Goal: Task Accomplishment & Management: Use online tool/utility

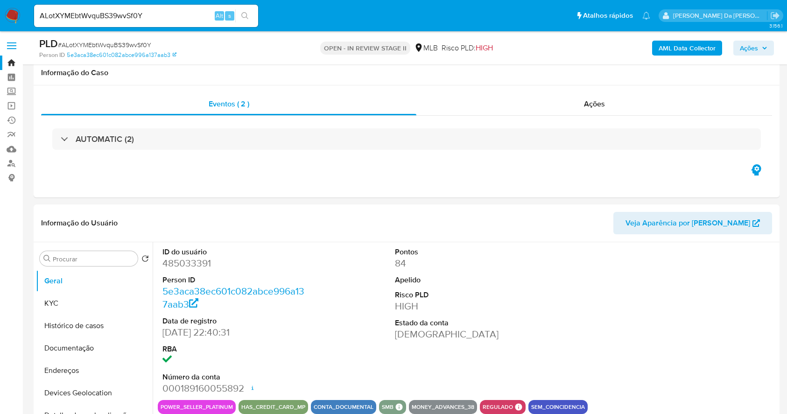
select select "10"
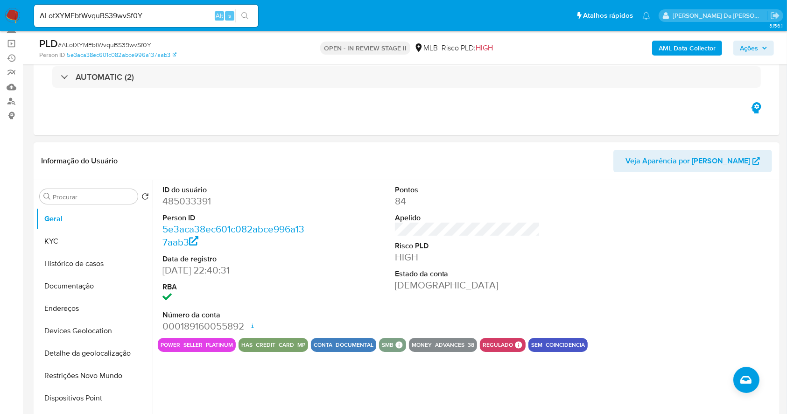
scroll to position [62, 0]
click at [205, 15] on input "ALotXYMEbtWvquBS39wvSf0Y" at bounding box center [146, 16] width 224 height 12
paste input "wxiRuU86tM8Lbdg5yJeSOpqa"
type input "wxiRuU86tM8Lbdg5yJeSOpqa"
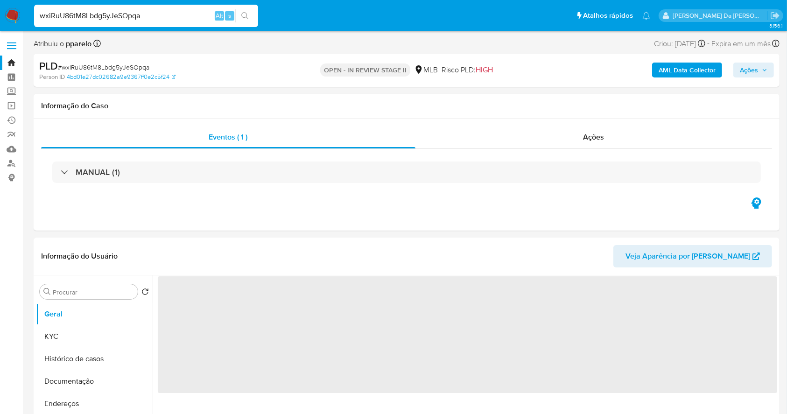
select select "10"
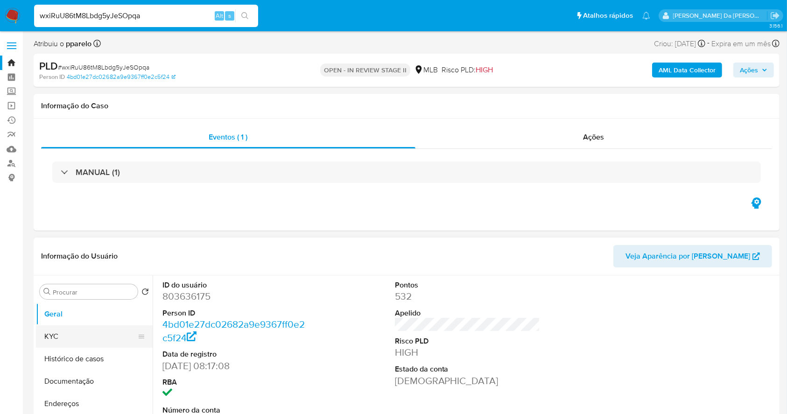
click at [107, 331] on button "KYC" at bounding box center [90, 336] width 109 height 22
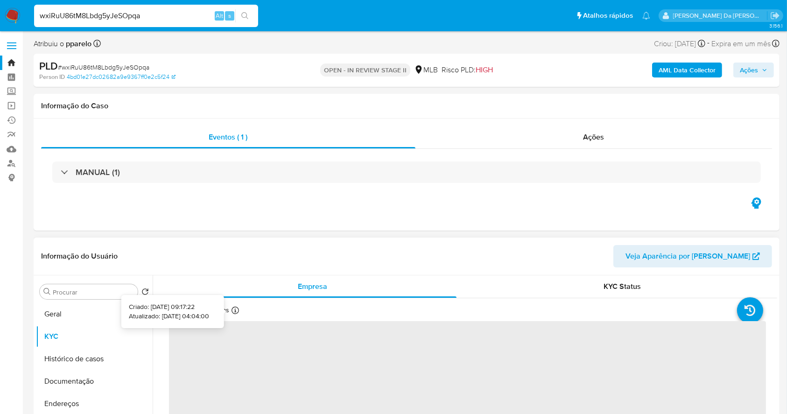
click at [232, 314] on icon at bounding box center [234, 310] width 7 height 7
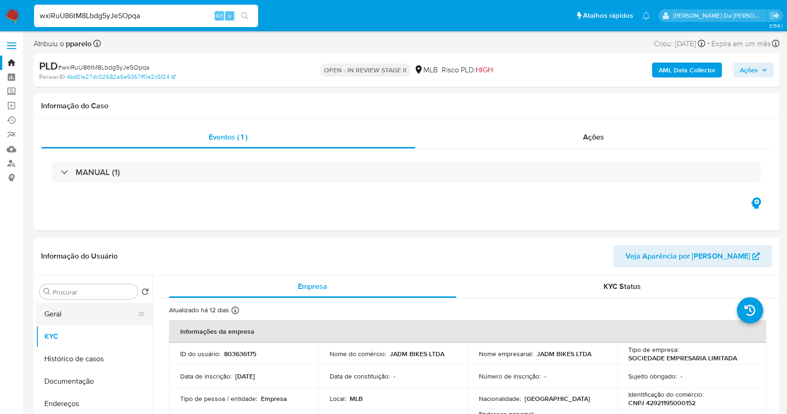
click at [88, 311] on button "Geral" at bounding box center [90, 314] width 109 height 22
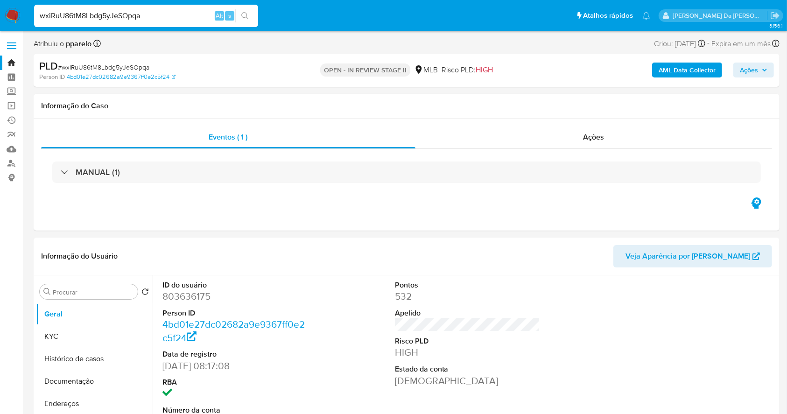
click at [147, 4] on div "wxiRuU86tM8Lbdg5yJeSOpqa Alt s" at bounding box center [146, 16] width 224 height 26
click at [145, 15] on input "wxiRuU86tM8Lbdg5yJeSOpqa" at bounding box center [146, 16] width 224 height 12
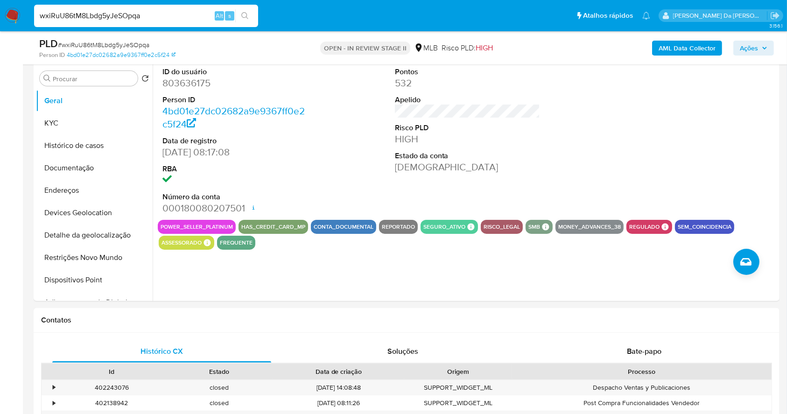
scroll to position [187, 0]
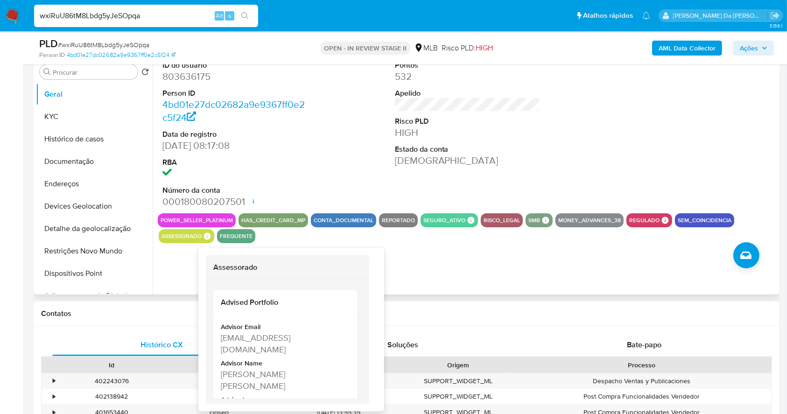
click at [209, 233] on icon at bounding box center [207, 235] width 7 height 7
click at [204, 239] on icon at bounding box center [207, 236] width 8 height 8
click at [208, 236] on icon at bounding box center [207, 235] width 7 height 7
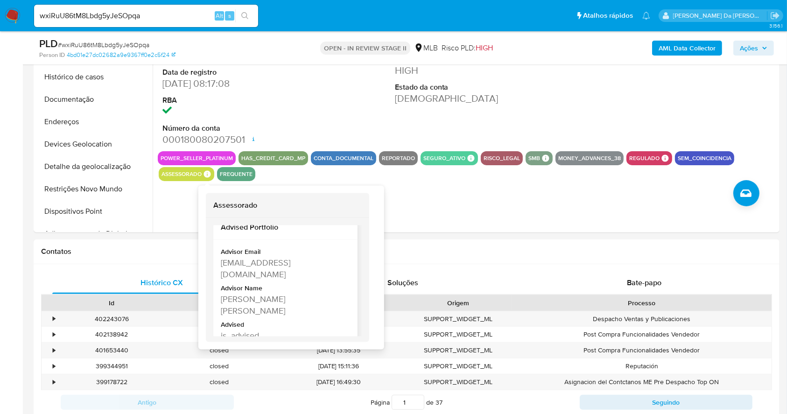
scroll to position [19, 0]
click at [228, 258] on div "mariana.abdou@mercadolivre.com" at bounding box center [284, 262] width 127 height 23
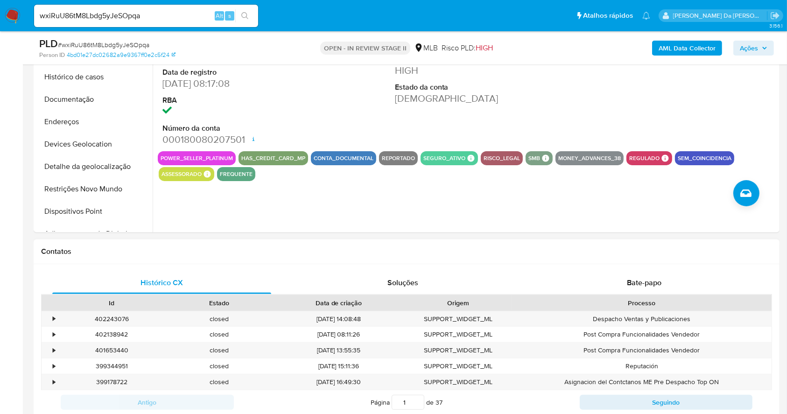
click at [229, 258] on div "Contatos" at bounding box center [407, 251] width 746 height 25
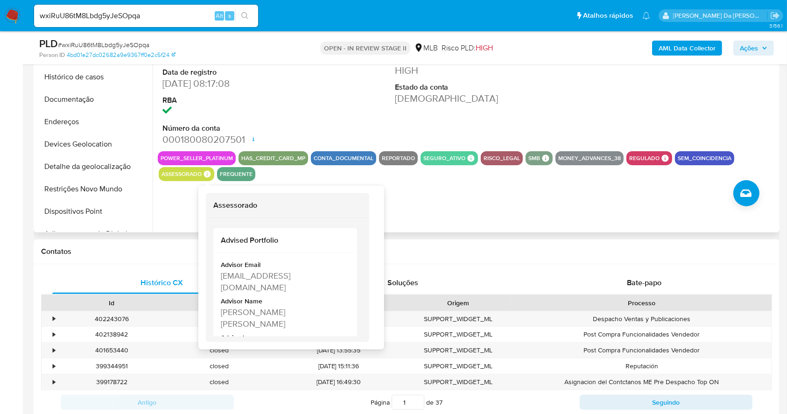
click at [208, 174] on icon at bounding box center [207, 173] width 7 height 7
click at [207, 174] on icon at bounding box center [207, 174] width 8 height 8
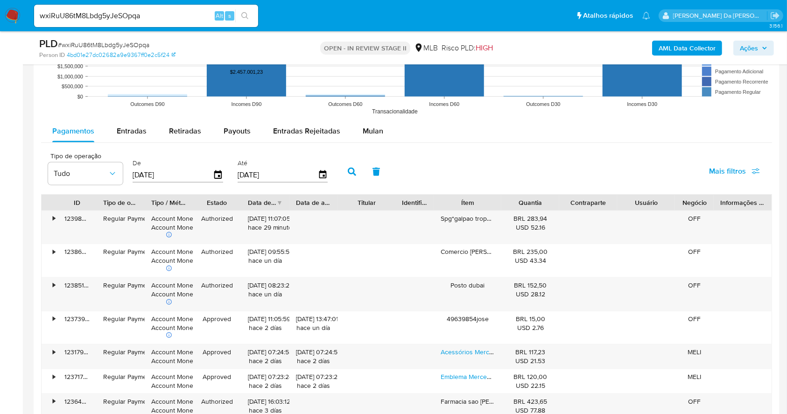
scroll to position [995, 0]
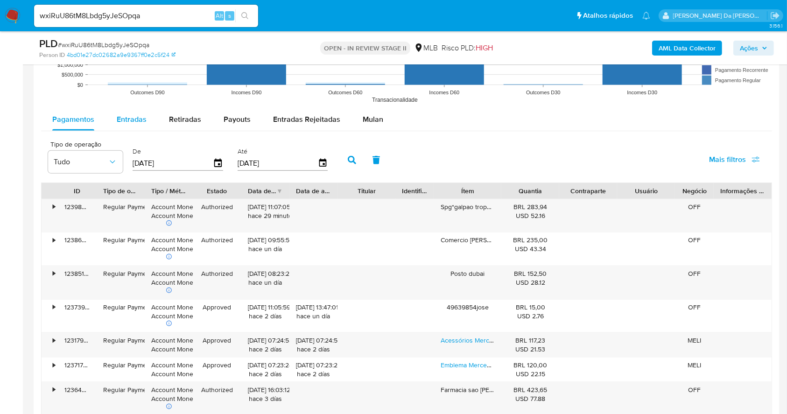
click at [130, 115] on span "Entradas" at bounding box center [132, 119] width 30 height 11
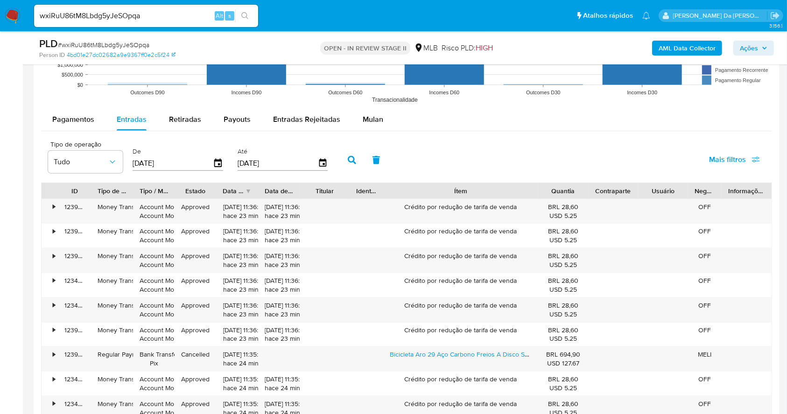
click at [587, 200] on div "ID Tipo de operação Tipo / Método Estado Data de criação Data de aprovação Titu…" at bounding box center [406, 313] width 731 height 263
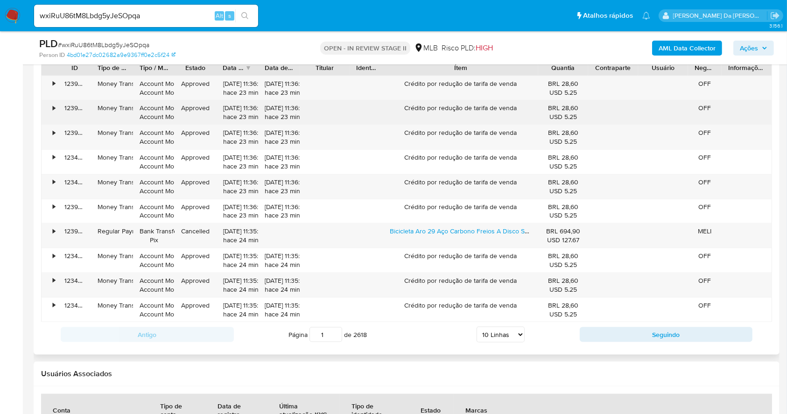
scroll to position [1120, 0]
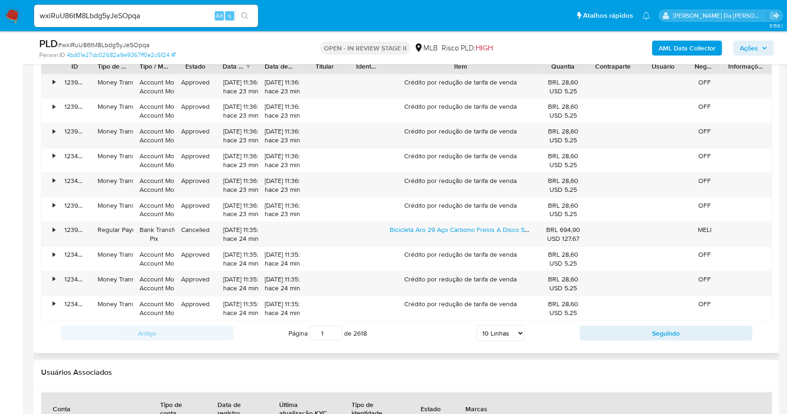
click at [486, 330] on select "5 Linhas 10 Linhas 20 Linhas 25 Linhas 50 Linhas 100 Linhas" at bounding box center [500, 333] width 48 height 16
select select "50"
click at [476, 325] on select "5 Linhas 10 Linhas 20 Linhas 25 Linhas 50 Linhas 100 Linhas" at bounding box center [500, 333] width 48 height 16
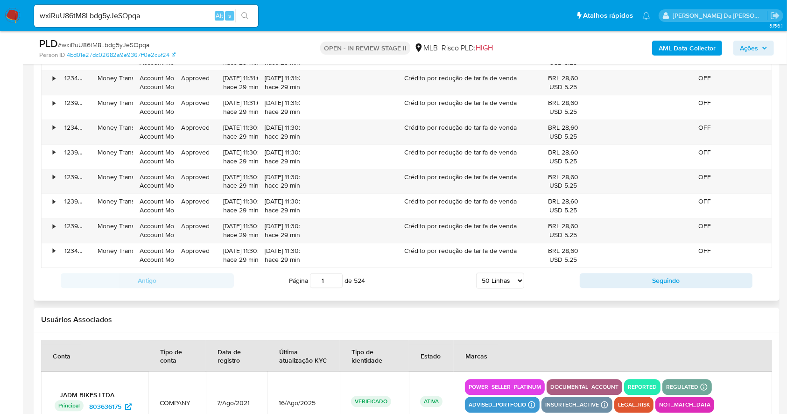
scroll to position [2177, 0]
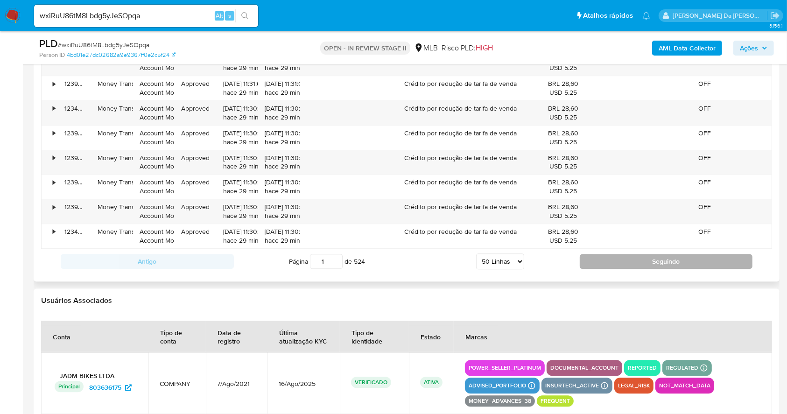
click at [593, 256] on button "Seguindo" at bounding box center [665, 261] width 173 height 15
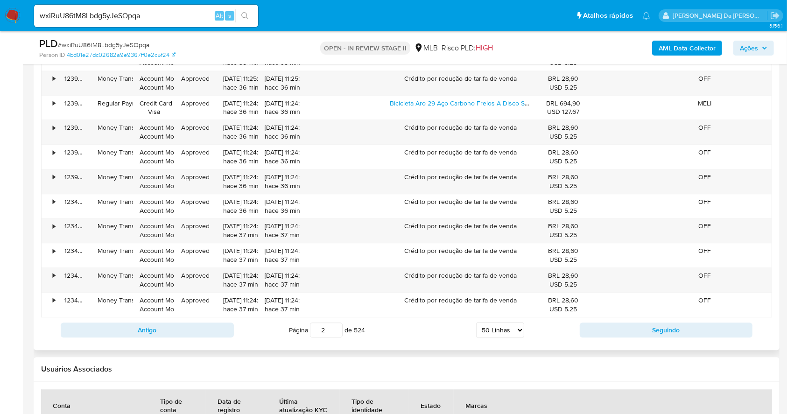
scroll to position [2172, 0]
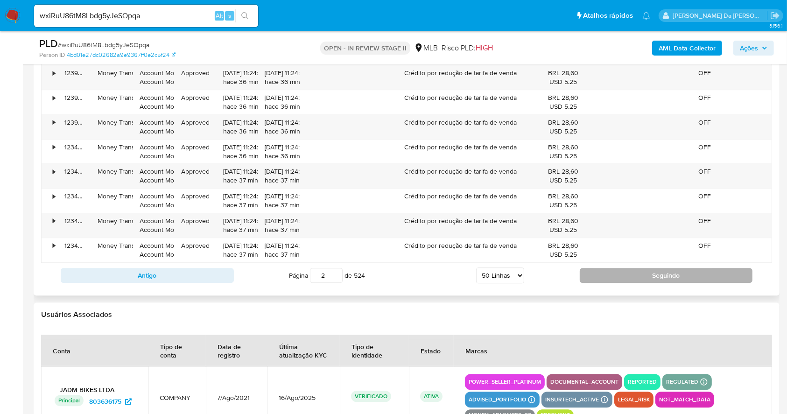
click at [620, 276] on button "Seguindo" at bounding box center [665, 275] width 173 height 15
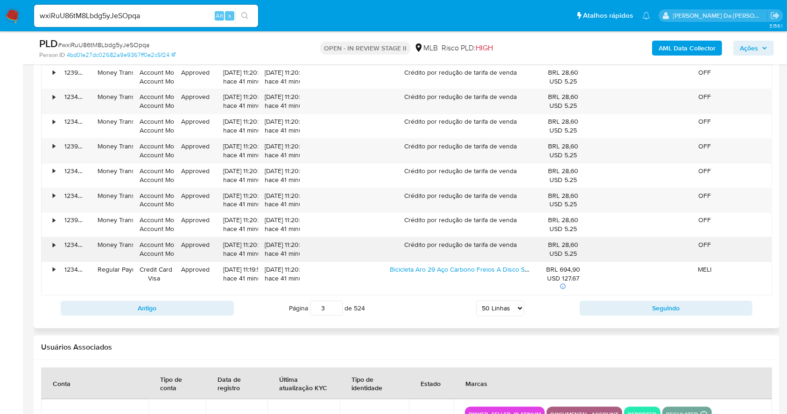
scroll to position [2157, 0]
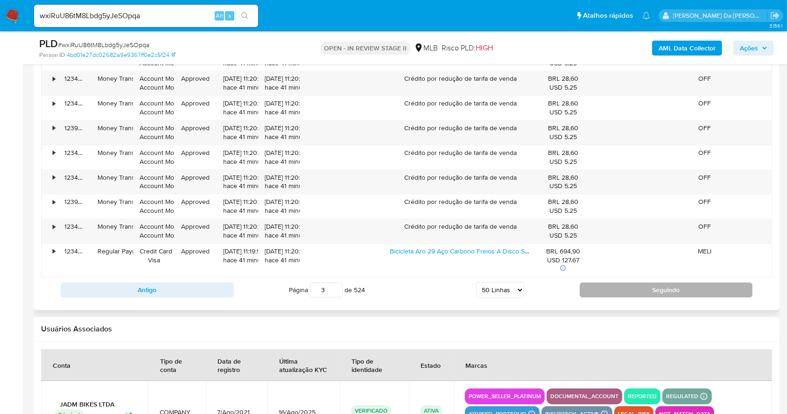
click at [634, 284] on button "Seguindo" at bounding box center [665, 289] width 173 height 15
type input "4"
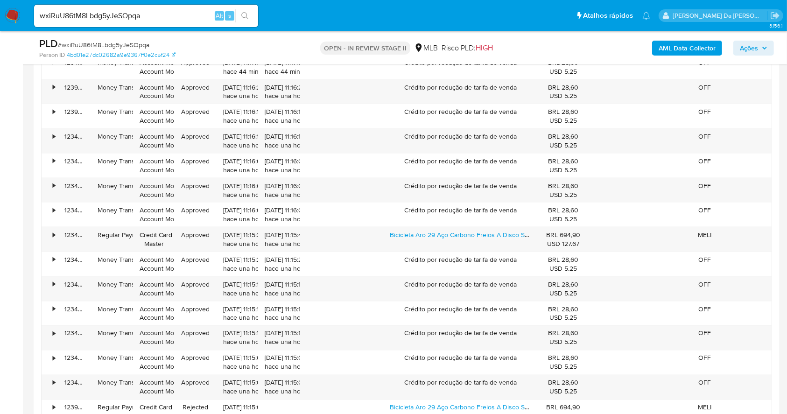
scroll to position [1273, 0]
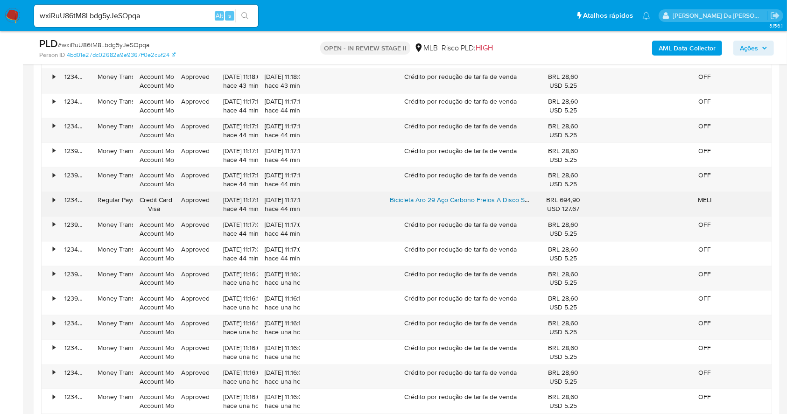
click at [444, 197] on link "Bicicleta Aro 29 Aço Carbono Freios A Disco Suspensão 21 Vel" at bounding box center [481, 199] width 182 height 9
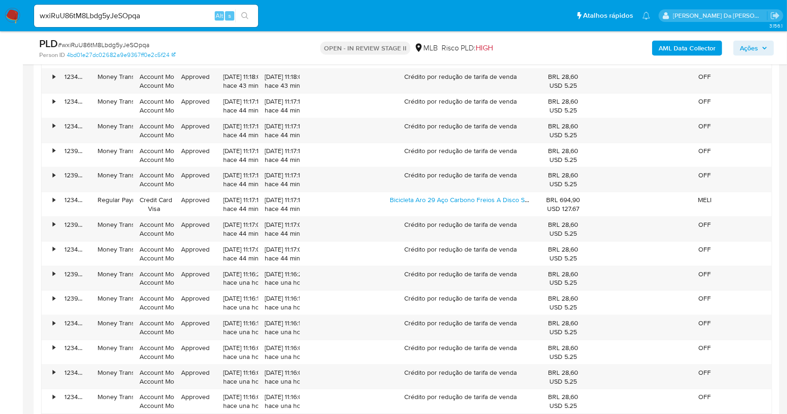
click at [204, 13] on input "wxiRuU86tM8Lbdg5yJeSOpqa" at bounding box center [146, 16] width 224 height 12
paste input "tt2vin6sS6tJUCwAlhVFCK4h"
type input "tt2vin6sS6tJUCwAlhVFCK4h"
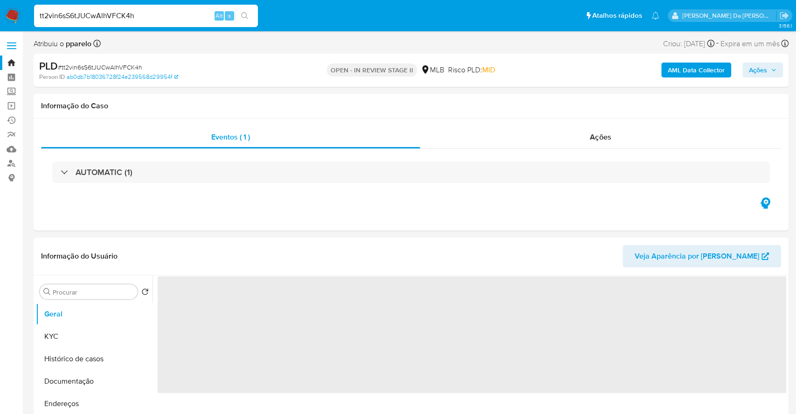
select select "10"
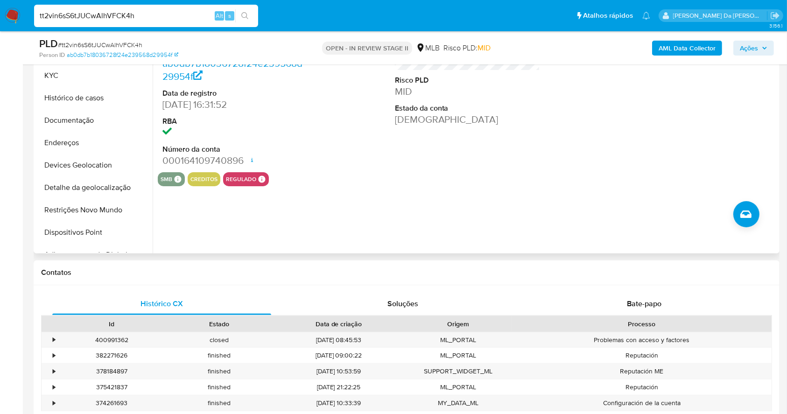
scroll to position [165, 0]
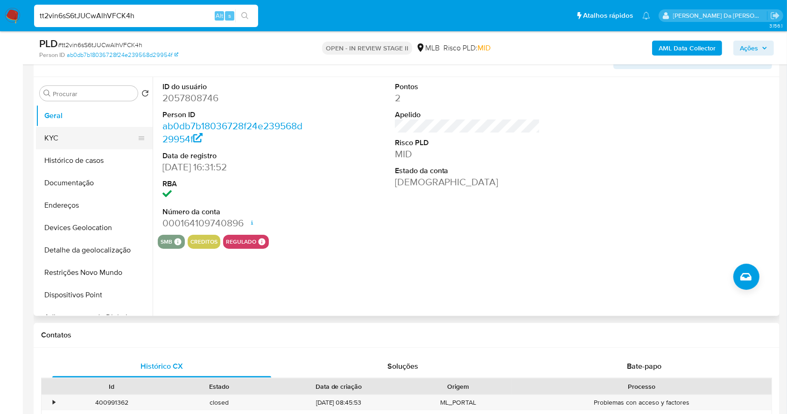
click at [72, 138] on button "KYC" at bounding box center [90, 138] width 109 height 22
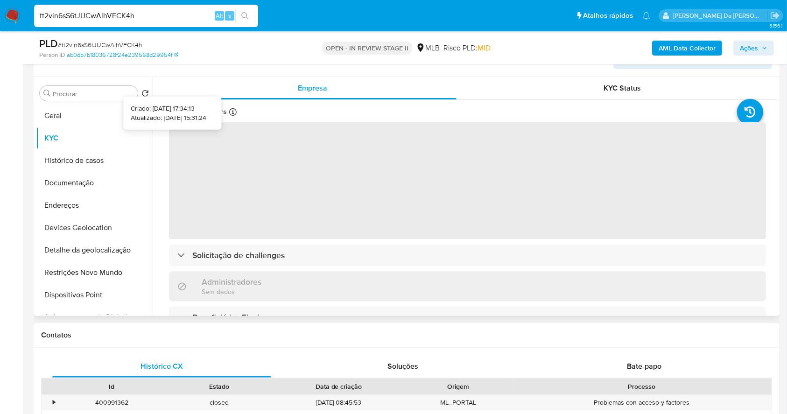
click at [231, 111] on icon at bounding box center [232, 111] width 7 height 7
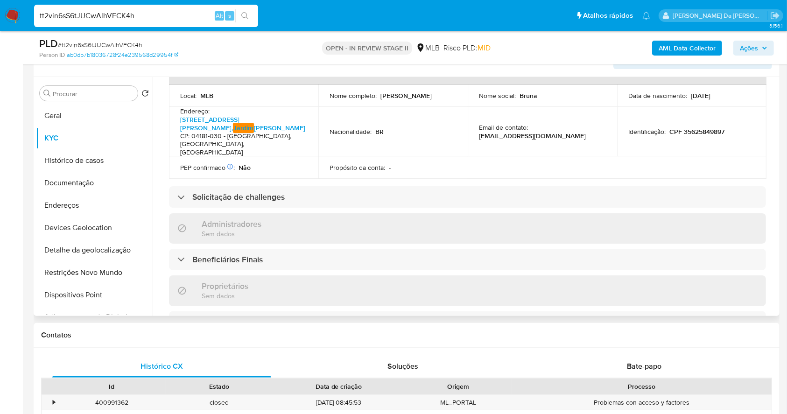
scroll to position [373, 0]
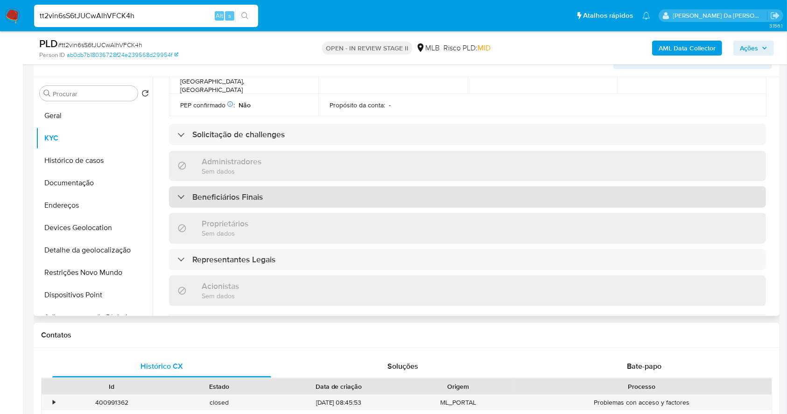
click at [259, 192] on h3 "Beneficiários Finais" at bounding box center [227, 197] width 70 height 10
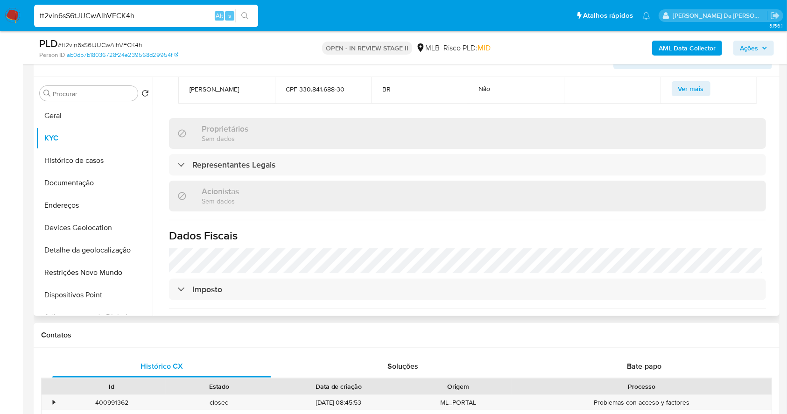
scroll to position [560, 0]
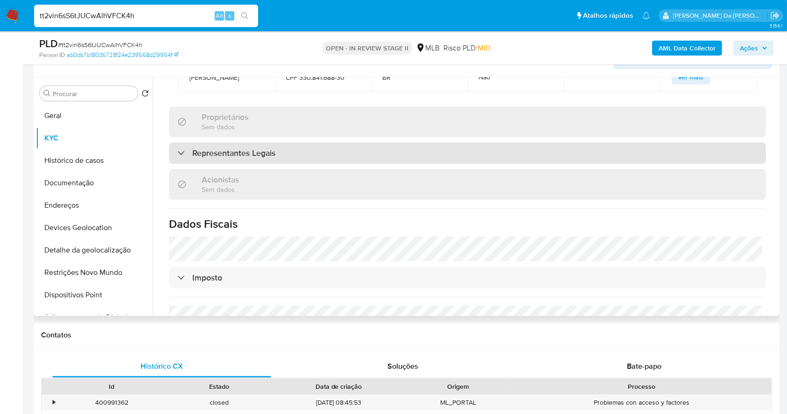
click at [286, 144] on div "Representantes Legais" at bounding box center [467, 152] width 597 height 21
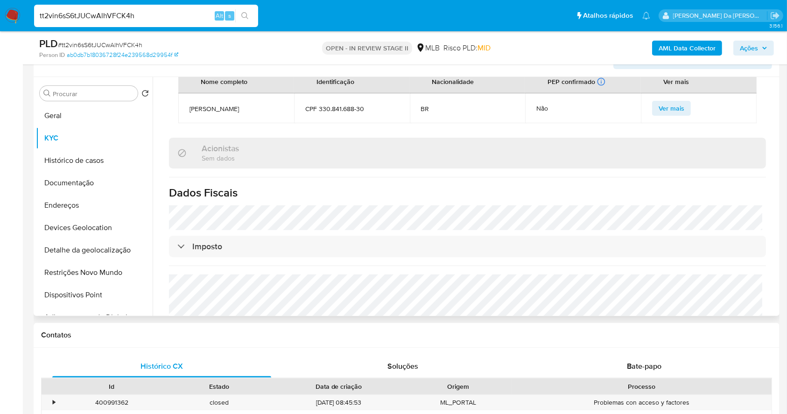
scroll to position [684, 0]
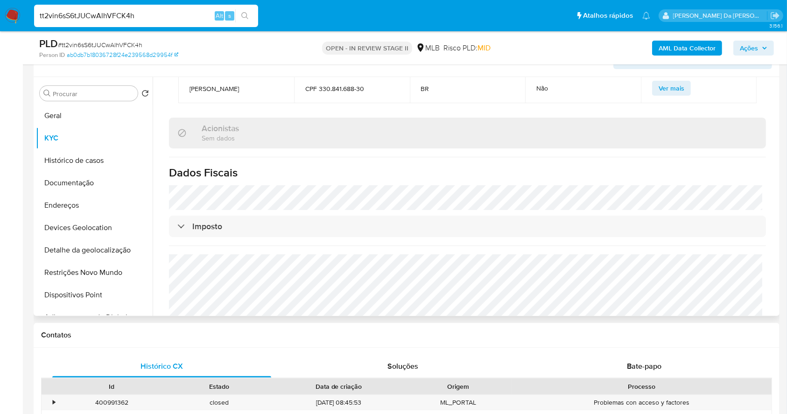
click at [230, 123] on h3 "Acionistas" at bounding box center [220, 128] width 37 height 10
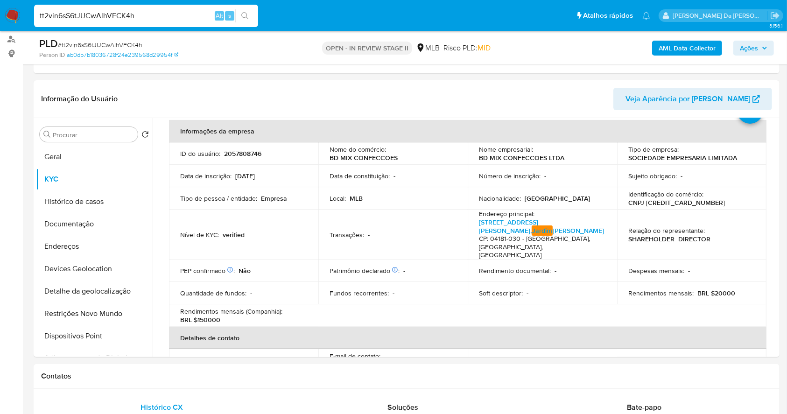
scroll to position [62, 0]
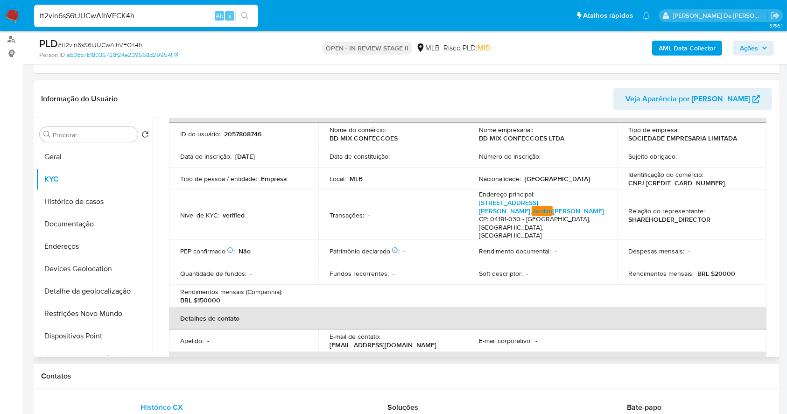
drag, startPoint x: 429, startPoint y: 162, endPoint x: 465, endPoint y: 156, distance: 36.5
click at [429, 162] on td "Data de constituição : -" at bounding box center [392, 156] width 149 height 22
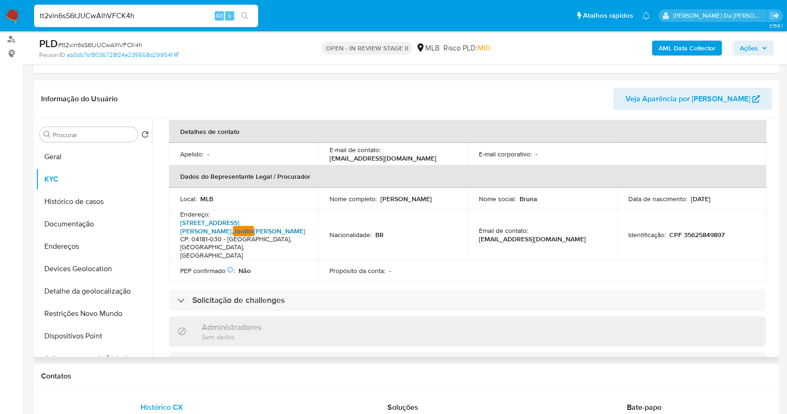
scroll to position [373, 0]
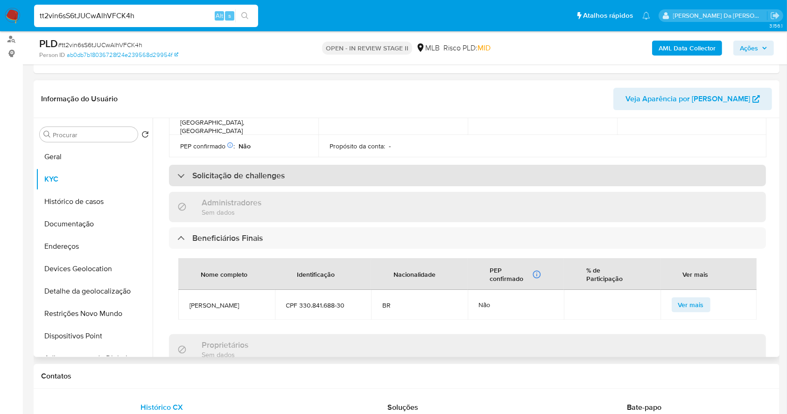
click at [198, 170] on h3 "Solicitação de challenges" at bounding box center [238, 175] width 92 height 10
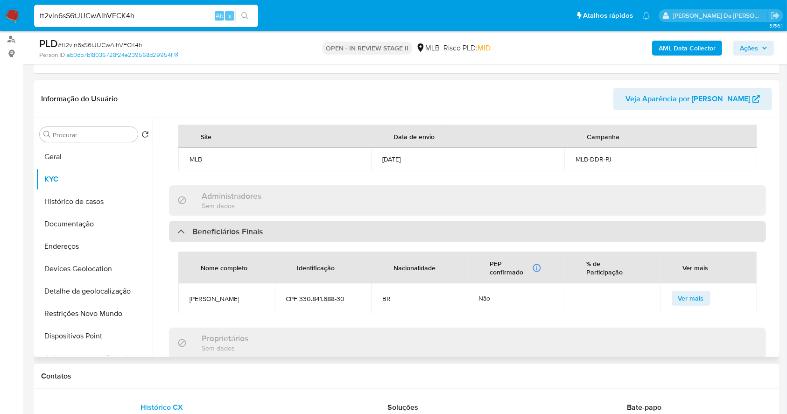
scroll to position [497, 0]
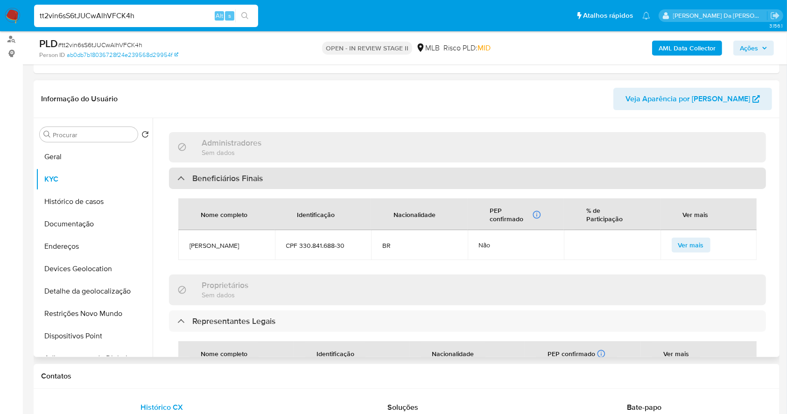
click at [180, 181] on div "Beneficiários Finais" at bounding box center [467, 177] width 597 height 21
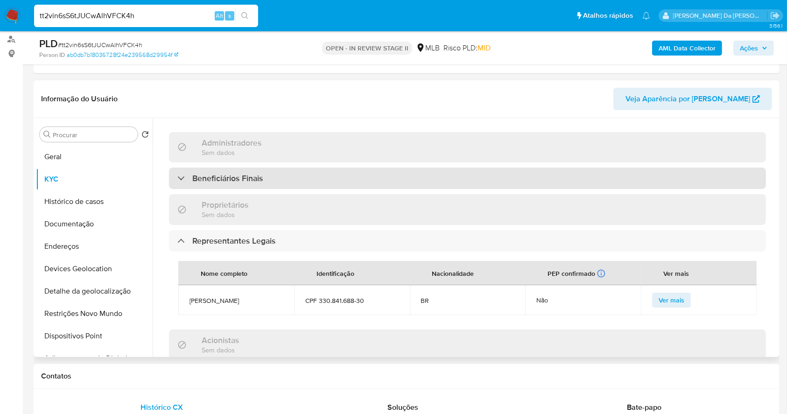
click at [191, 173] on div "Beneficiários Finais" at bounding box center [219, 178] width 85 height 10
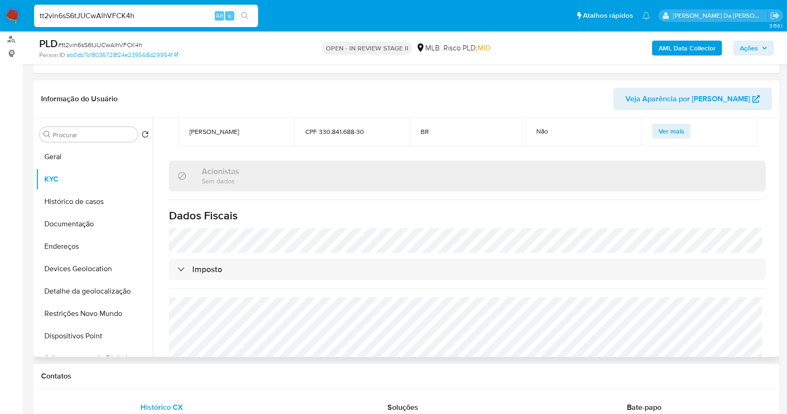
scroll to position [810, 0]
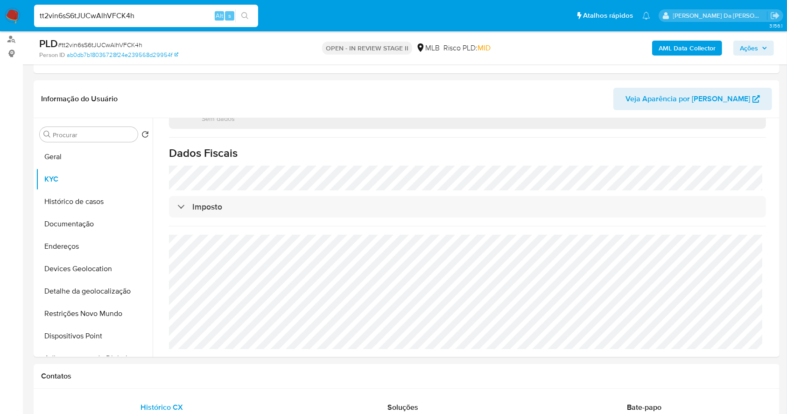
click at [188, 12] on input "tt2vin6sS6tJUCwAlhVFCK4h" at bounding box center [146, 16] width 224 height 12
paste input "hbkjXBHAfpxAxZLkFtC3XTx5"
type input "hbkjXBHAfpxAxZLkFtC3XTx5"
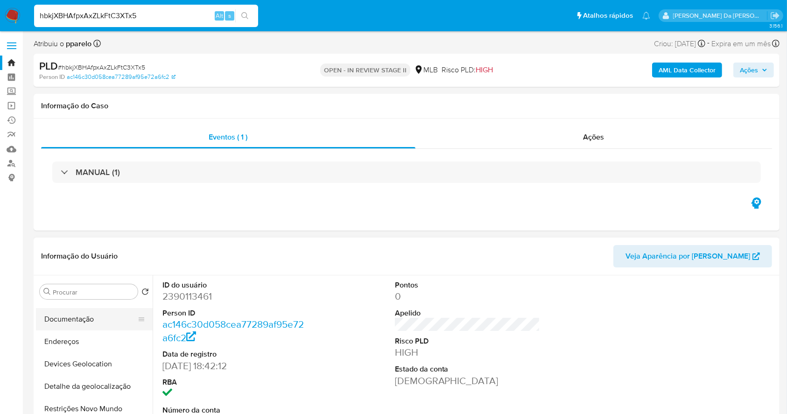
select select "10"
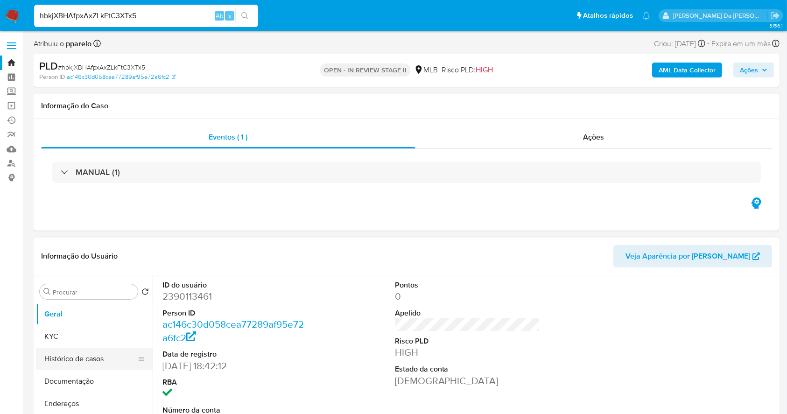
click at [89, 367] on button "Histórico de casos" at bounding box center [90, 359] width 109 height 22
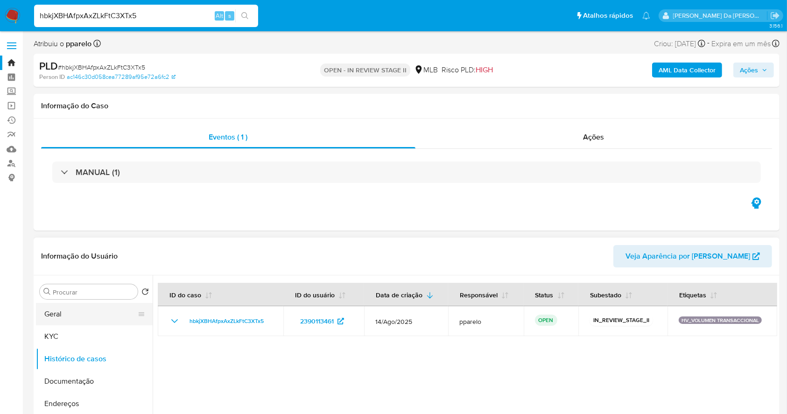
click at [96, 311] on button "Geral" at bounding box center [90, 314] width 109 height 22
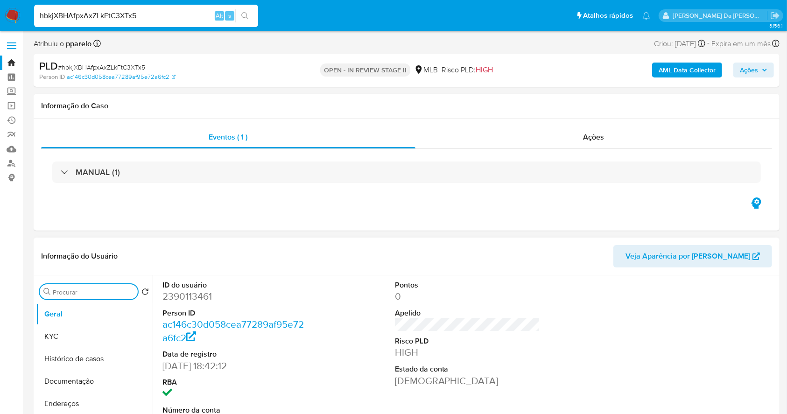
click at [120, 291] on input "Procurar" at bounding box center [93, 292] width 81 height 8
type input "res"
click at [107, 341] on button "Restrições Novo Mundo" at bounding box center [90, 336] width 109 height 22
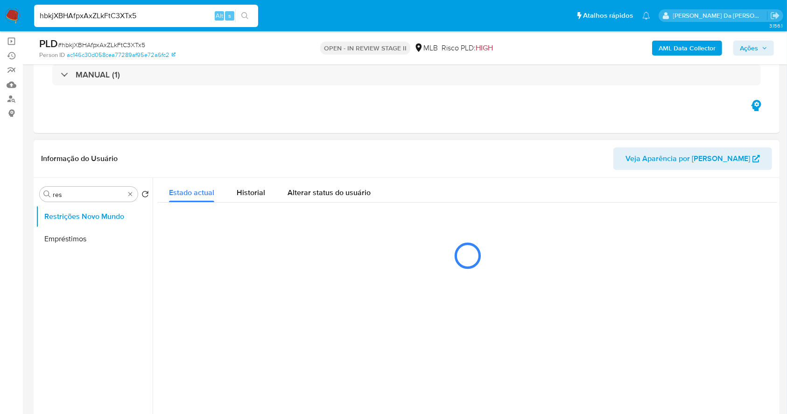
scroll to position [124, 0]
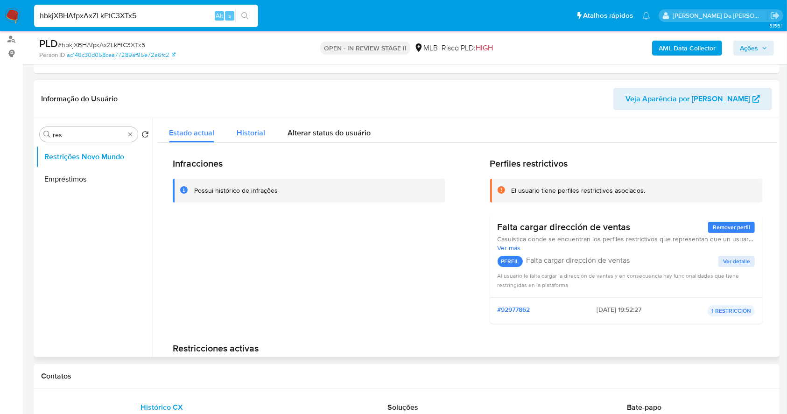
click at [258, 124] on div "Historial" at bounding box center [251, 130] width 28 height 25
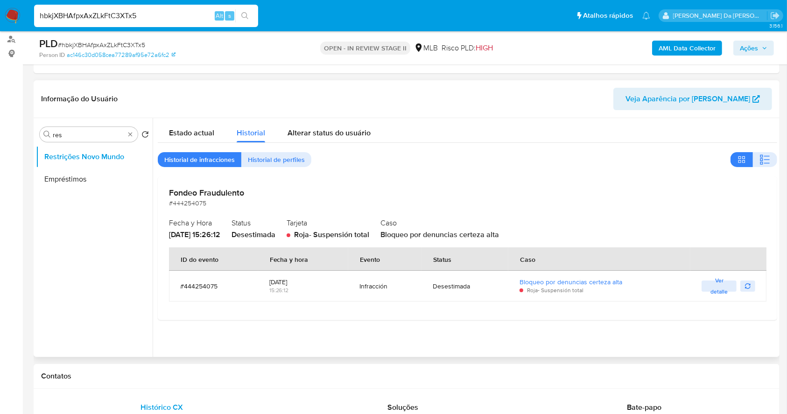
click at [562, 313] on div "Fondeo Fraudulento #444254075 Fecha y Hora 2025-07-04 - 15:26:12 Status Desesti…" at bounding box center [467, 247] width 619 height 143
click at [435, 283] on div "Desestimada" at bounding box center [464, 286] width 64 height 8
drag, startPoint x: 435, startPoint y: 283, endPoint x: 579, endPoint y: 276, distance: 143.9
click at [437, 282] on div "Desestimada" at bounding box center [464, 286] width 64 height 8
click at [718, 287] on span "Ver detalle" at bounding box center [719, 285] width 26 height 9
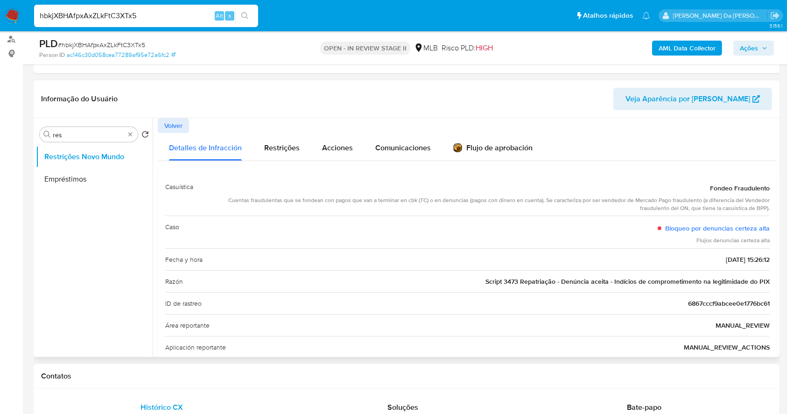
click at [565, 290] on div "Razón Script 3473 Repatriação - Denúncia aceita - Indícios de comprometimento n…" at bounding box center [467, 281] width 604 height 22
drag, startPoint x: 565, startPoint y: 290, endPoint x: 767, endPoint y: 281, distance: 201.7
click at [767, 281] on div "Casuística Fondeo Fraudulento Cuentas fraudulentas que se fondean con pagos que…" at bounding box center [467, 332] width 619 height 328
click at [180, 124] on span "Volver" at bounding box center [173, 125] width 18 height 13
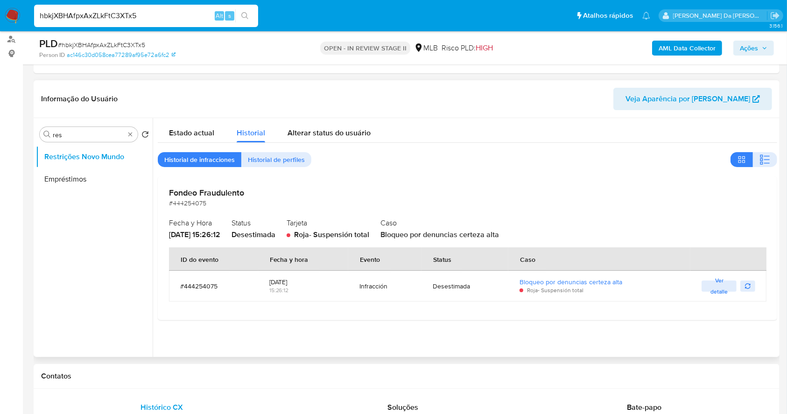
click at [206, 195] on h2 "Fondeo Fraudulento" at bounding box center [467, 193] width 597 height 10
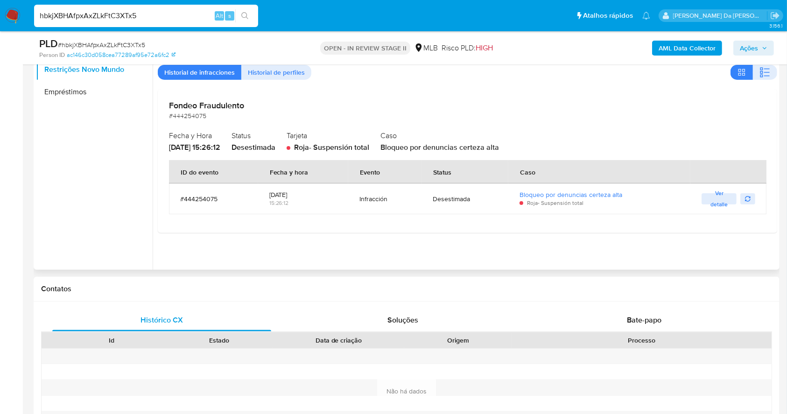
scroll to position [62, 0]
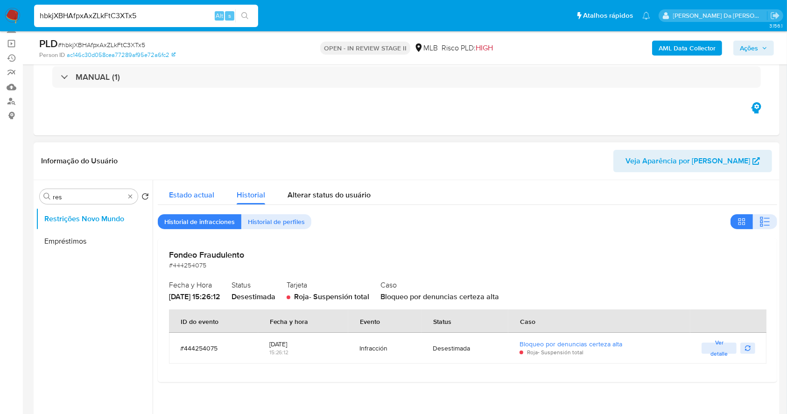
click at [210, 196] on span "Estado actual" at bounding box center [191, 194] width 45 height 11
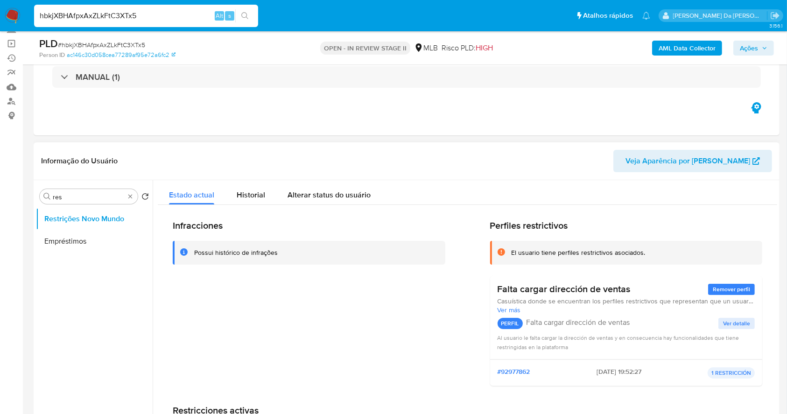
click at [610, 293] on h3 "Falta cargar dirección de ventas" at bounding box center [563, 289] width 133 height 12
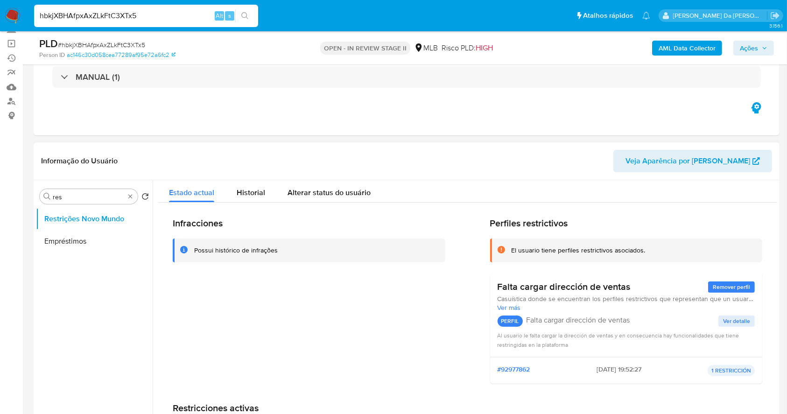
scroll to position [0, 0]
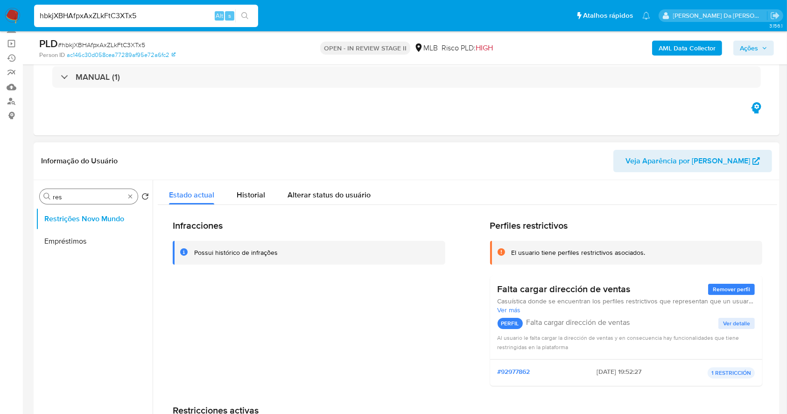
click at [130, 201] on div "Procurar res" at bounding box center [89, 196] width 98 height 15
click at [124, 196] on input "res" at bounding box center [89, 197] width 72 height 8
click at [123, 194] on input "res" at bounding box center [89, 197] width 72 height 8
click at [126, 194] on div "Procurar res" at bounding box center [89, 196] width 98 height 15
click at [127, 194] on div "Procurar res" at bounding box center [89, 196] width 98 height 15
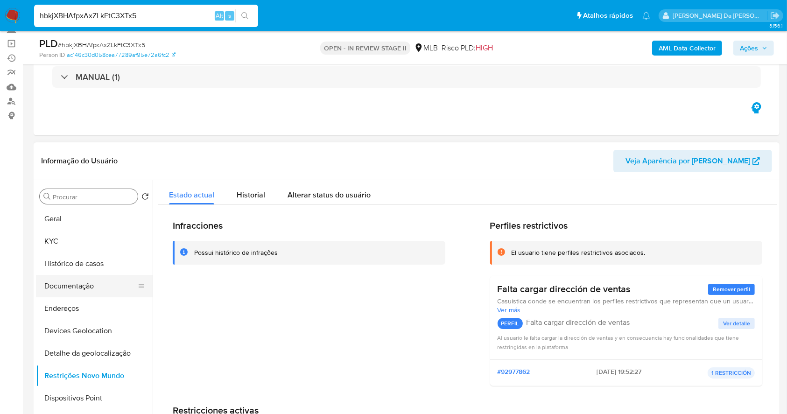
click at [81, 284] on button "Documentação" at bounding box center [90, 286] width 109 height 22
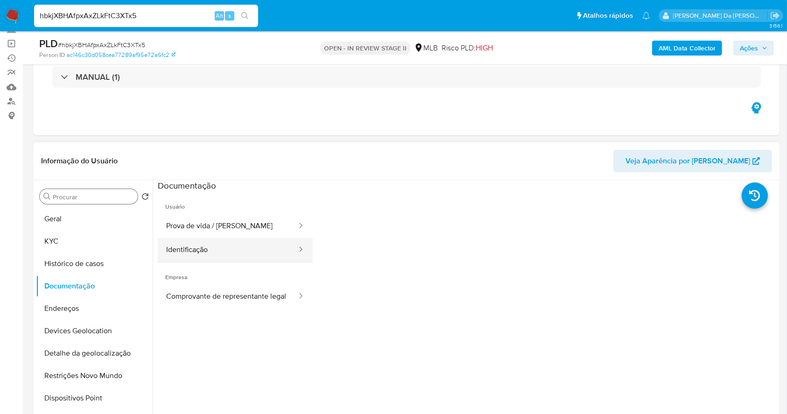
click at [225, 240] on button "Identificação" at bounding box center [228, 250] width 140 height 24
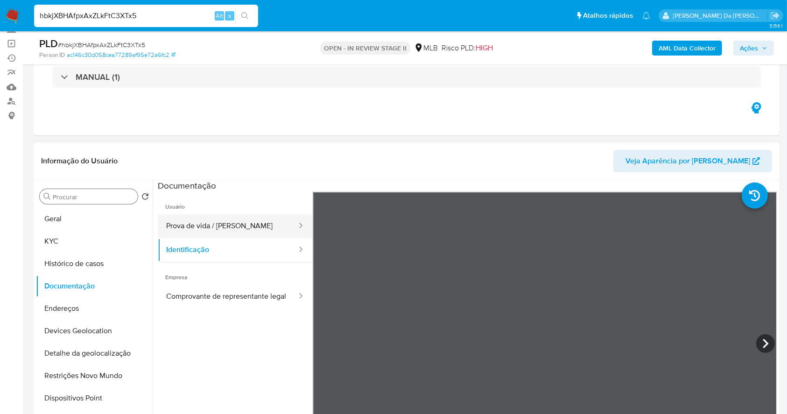
click at [246, 223] on button "Prova de vida / Selfie" at bounding box center [228, 226] width 140 height 24
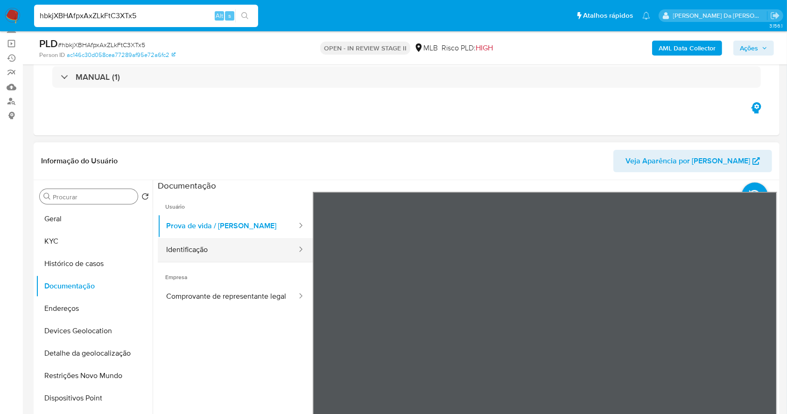
click at [262, 239] on button "Identificação" at bounding box center [228, 250] width 140 height 24
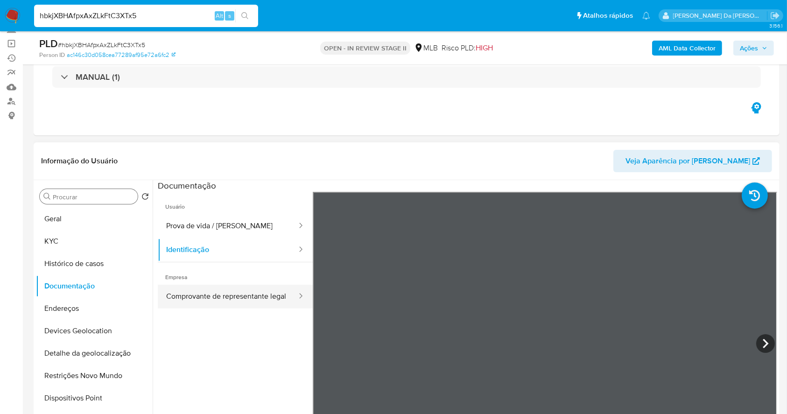
click at [273, 293] on button "Comprovante de representante legal" at bounding box center [228, 297] width 140 height 24
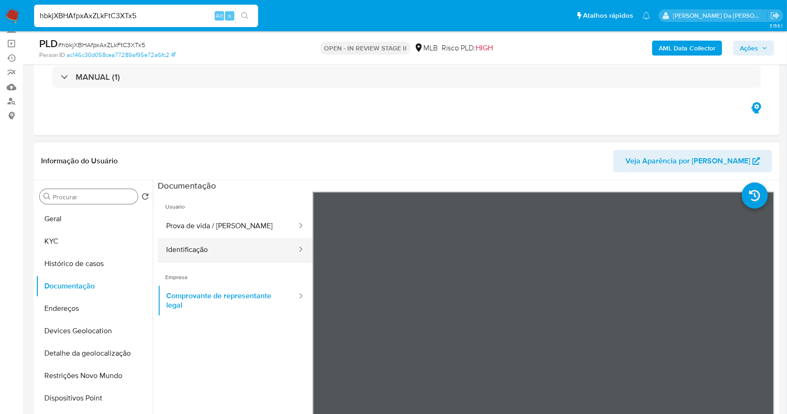
click at [231, 261] on button "Identificação" at bounding box center [228, 250] width 140 height 24
click at [242, 255] on button "Identificação" at bounding box center [228, 250] width 140 height 24
click at [175, 249] on button "Identificação" at bounding box center [228, 250] width 140 height 24
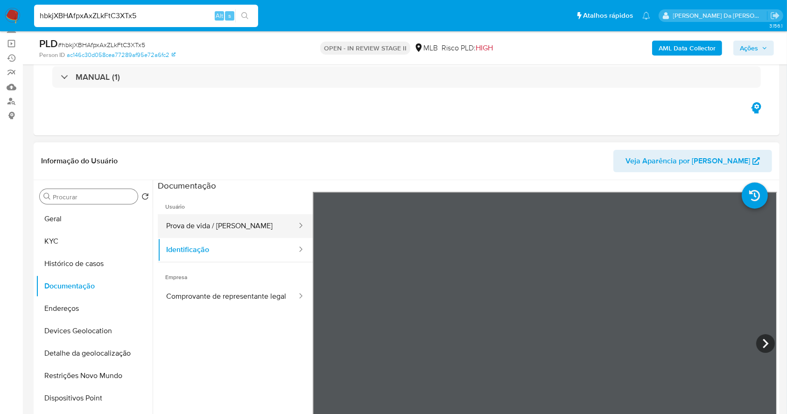
click at [202, 227] on button "Prova de vida / Selfie" at bounding box center [228, 226] width 140 height 24
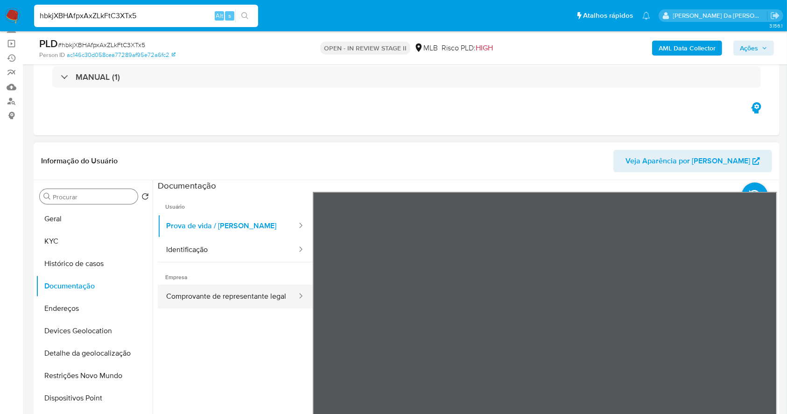
click at [231, 292] on button "Comprovante de representante legal" at bounding box center [228, 297] width 140 height 24
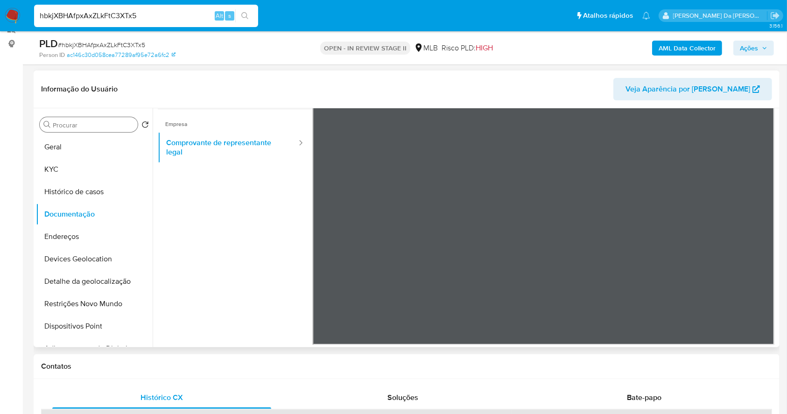
scroll to position [124, 0]
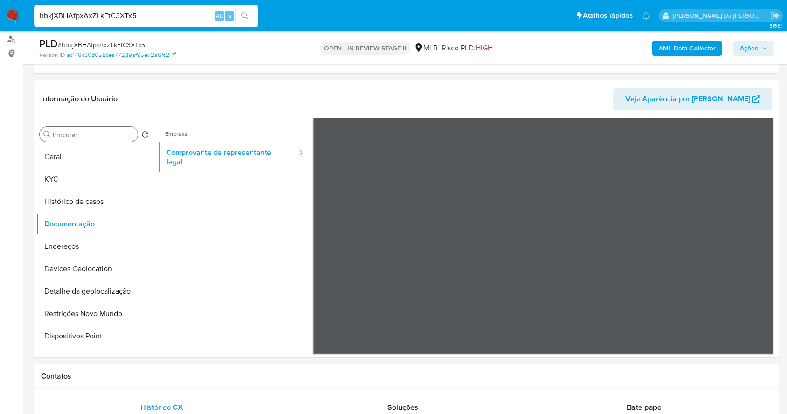
click at [93, 136] on input "Procurar" at bounding box center [93, 135] width 81 height 8
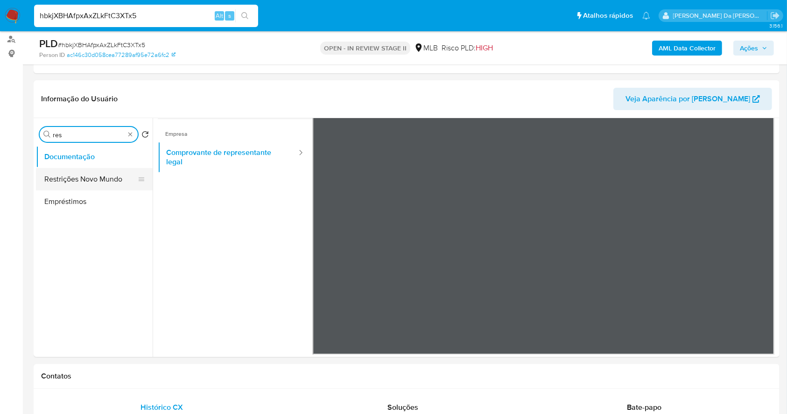
type input "res"
click at [96, 178] on button "Restrições Novo Mundo" at bounding box center [90, 179] width 109 height 22
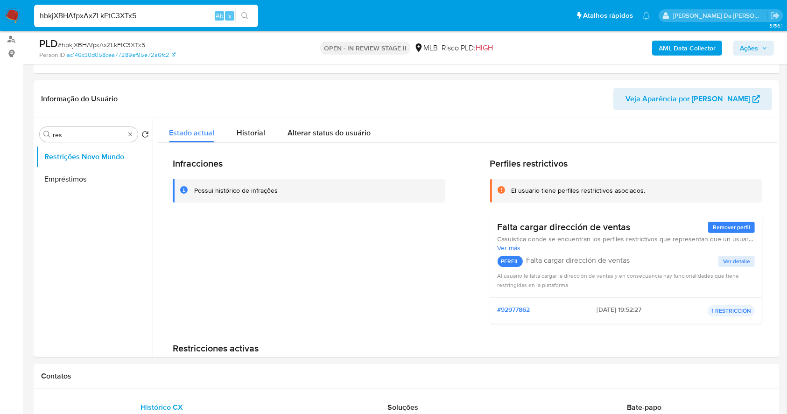
click at [533, 263] on p "Falta cargar dirección de ventas" at bounding box center [578, 260] width 104 height 9
drag, startPoint x: 533, startPoint y: 263, endPoint x: 640, endPoint y: 265, distance: 106.4
click at [640, 265] on div "PERFIL Falta cargar dirección de ventas Ver detalle" at bounding box center [626, 261] width 258 height 19
click at [735, 258] on span "Ver detalle" at bounding box center [736, 261] width 27 height 9
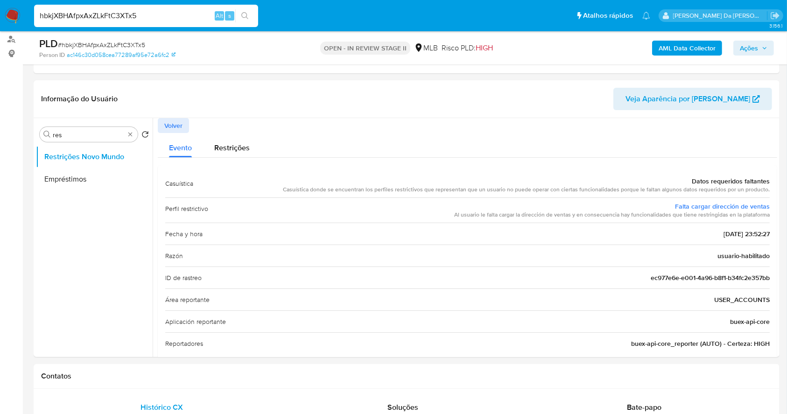
click at [335, 192] on div "Casuística donde se encuentran los perfiles restrictivos que representan que un…" at bounding box center [526, 190] width 487 height 8
click at [181, 129] on span "Volver" at bounding box center [173, 125] width 18 height 13
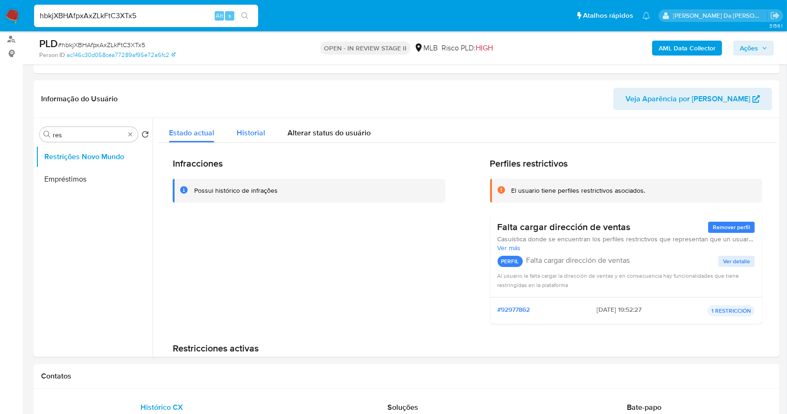
click at [245, 128] on span "Historial" at bounding box center [251, 132] width 28 height 11
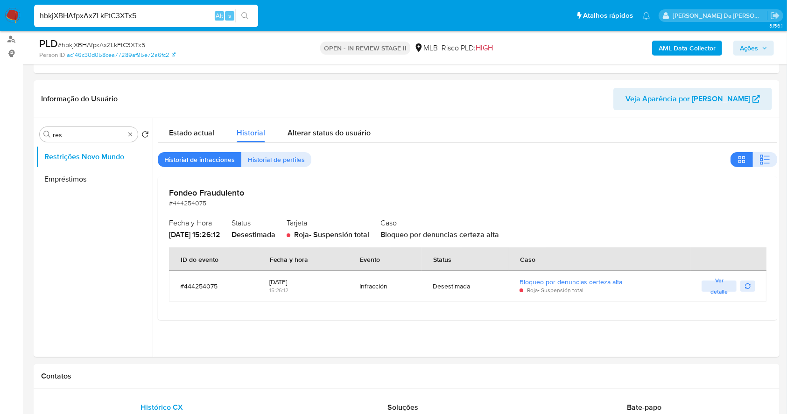
drag, startPoint x: 498, startPoint y: 275, endPoint x: 619, endPoint y: 278, distance: 121.3
click at [619, 278] on tr "#444254075 2025-07-04 15:26:12 Infracción Desestimada Bloqueo por denuncias cer…" at bounding box center [467, 286] width 597 height 31
click at [169, 21] on input "hbkjXBHAfpxAxZLkFtC3XTx5" at bounding box center [146, 16] width 224 height 12
paste input "k9xxsA6fBK6pG7Yd4tBjrJNb"
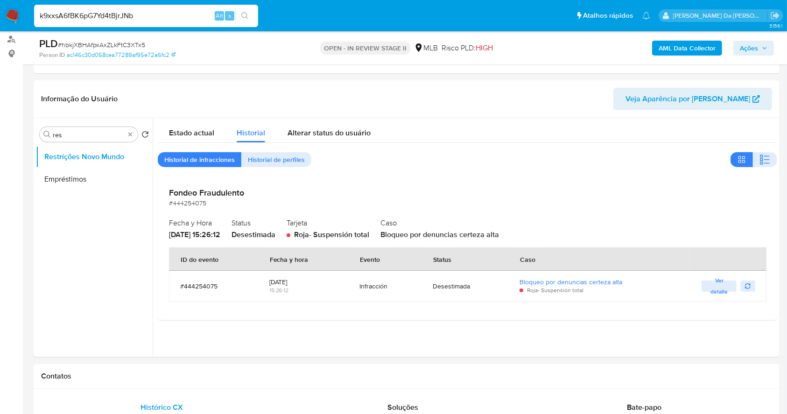
type input "k9xxsA6fBK6pG7Yd4tBjrJNb"
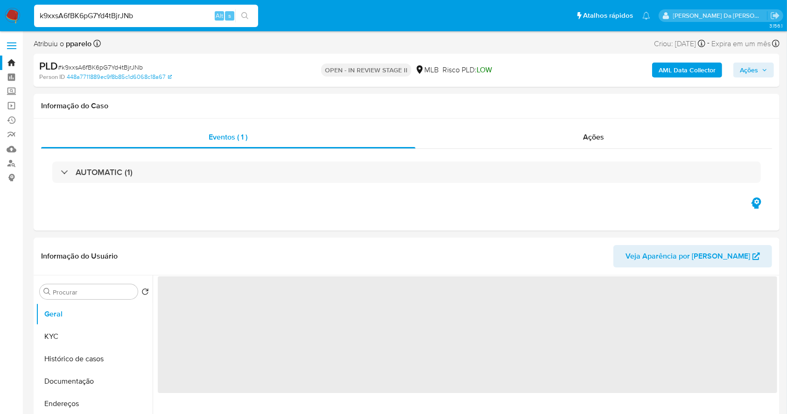
select select "10"
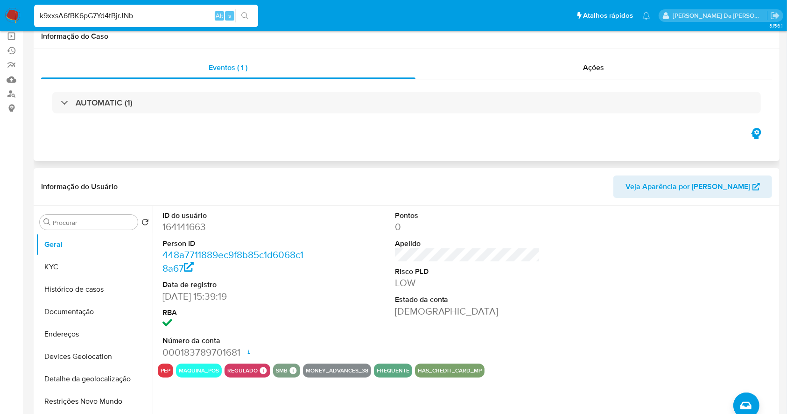
scroll to position [124, 0]
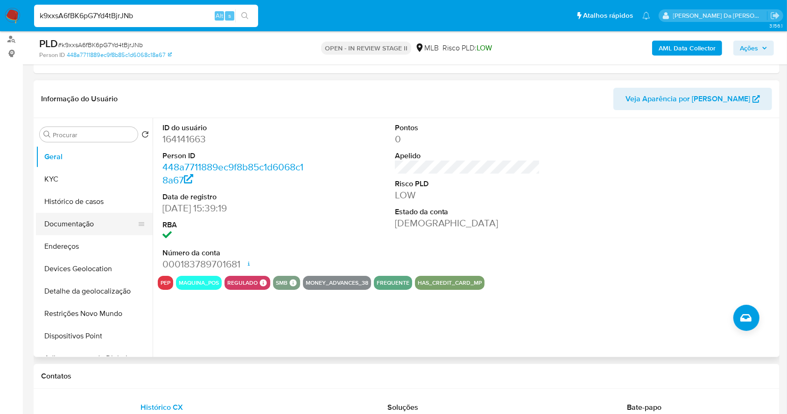
click at [77, 231] on button "Documentação" at bounding box center [90, 224] width 109 height 22
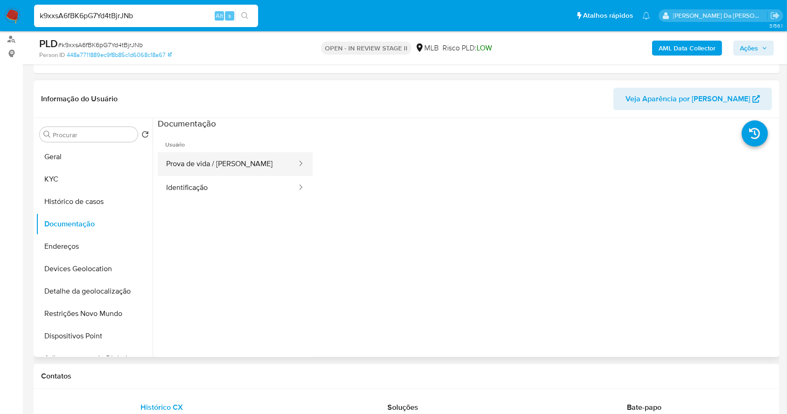
click at [186, 168] on button "Prova de vida / Selfie" at bounding box center [228, 164] width 140 height 24
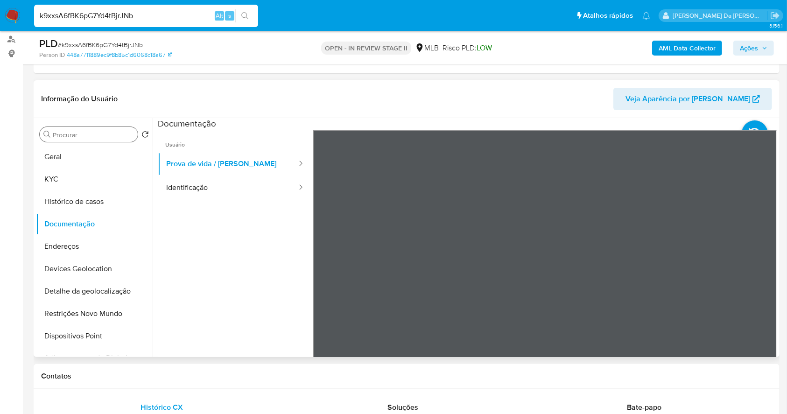
click at [93, 129] on div "Procurar" at bounding box center [89, 134] width 98 height 15
click at [86, 139] on div "Procurar" at bounding box center [89, 134] width 98 height 15
click at [89, 134] on input "Procurar" at bounding box center [93, 135] width 81 height 8
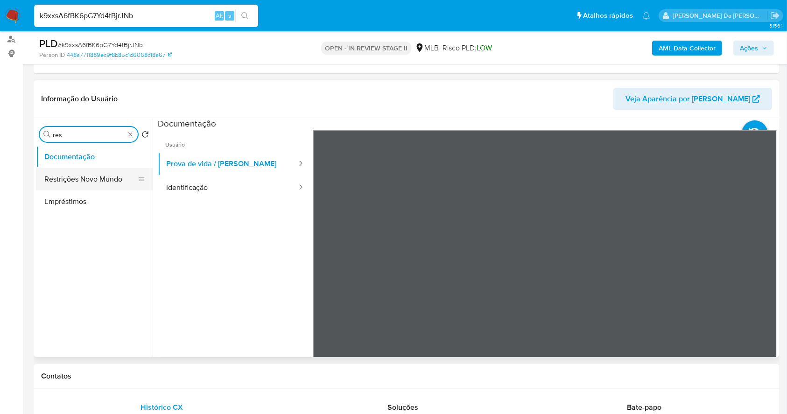
type input "res"
click at [90, 176] on button "Restrições Novo Mundo" at bounding box center [90, 179] width 109 height 22
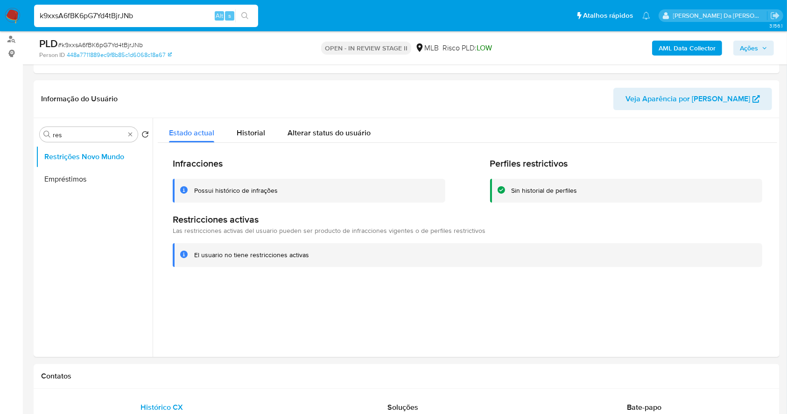
click at [197, 17] on input "k9xxsA6fBK6pG7Yd4tBjrJNb" at bounding box center [146, 16] width 224 height 12
paste input "wfCb4g7dcE6UPNLdPyRcn4Os"
type input "wfCb4g7dcE6UPNLdPyRcn4Os"
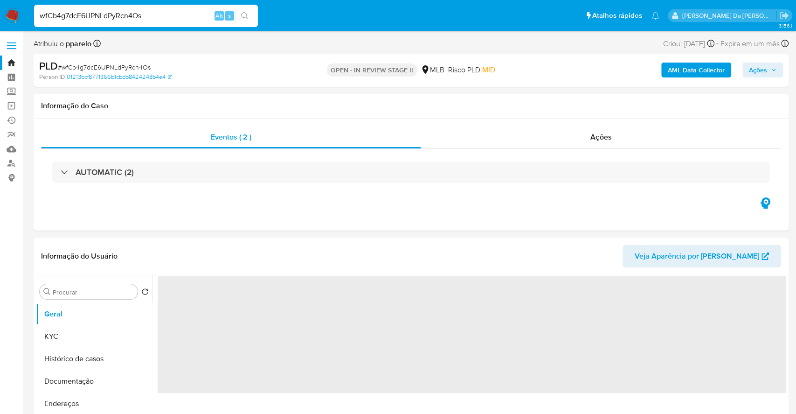
select select "10"
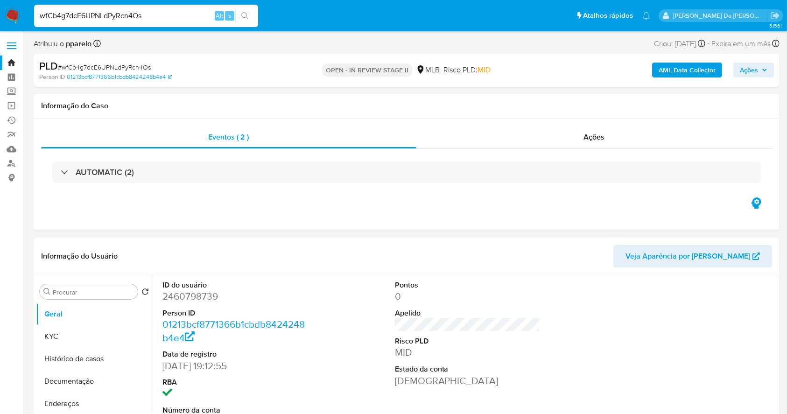
scroll to position [214, 0]
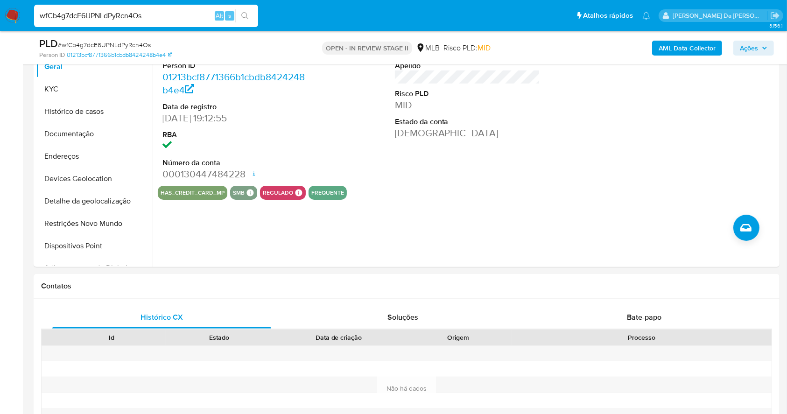
click at [203, 13] on input "wfCb4g7dcE6UPNLdPyRcn4Os" at bounding box center [146, 16] width 224 height 12
paste input "kHR48KqLEjibBJEn7Z5KU8qF"
type input "kHR48KqLEjibBJEn7Z5KU8qF"
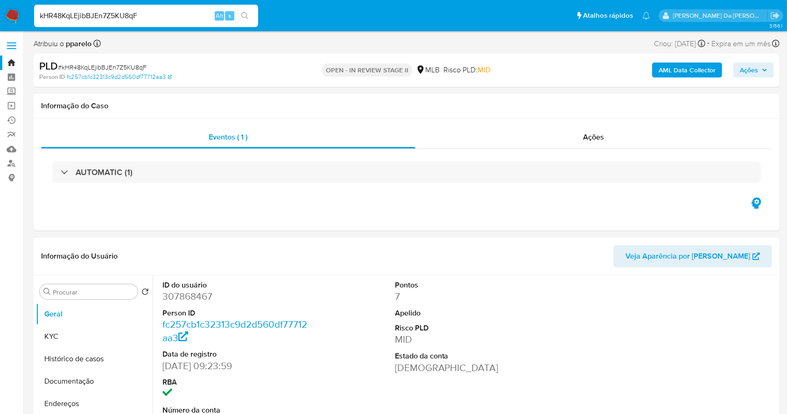
select select "10"
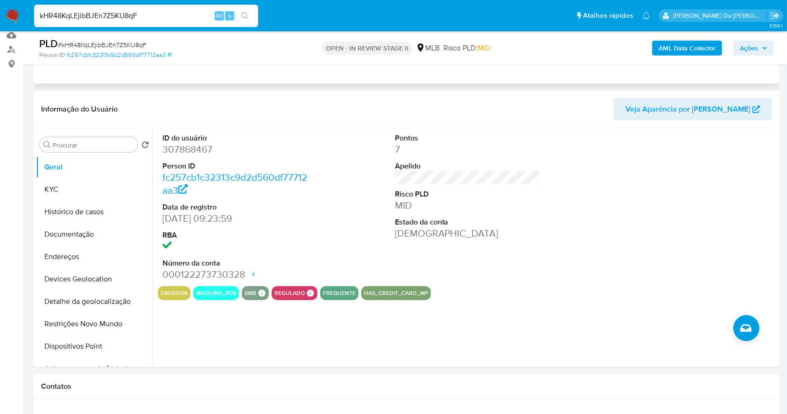
scroll to position [124, 0]
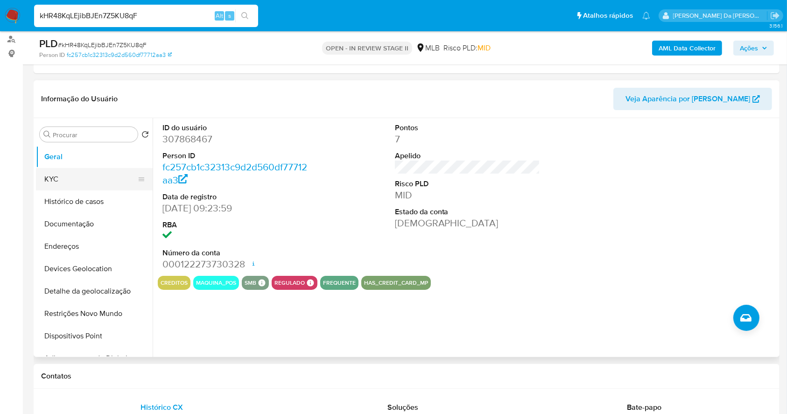
drag, startPoint x: 74, startPoint y: 178, endPoint x: 119, endPoint y: 178, distance: 45.3
click at [74, 178] on button "KYC" at bounding box center [90, 179] width 109 height 22
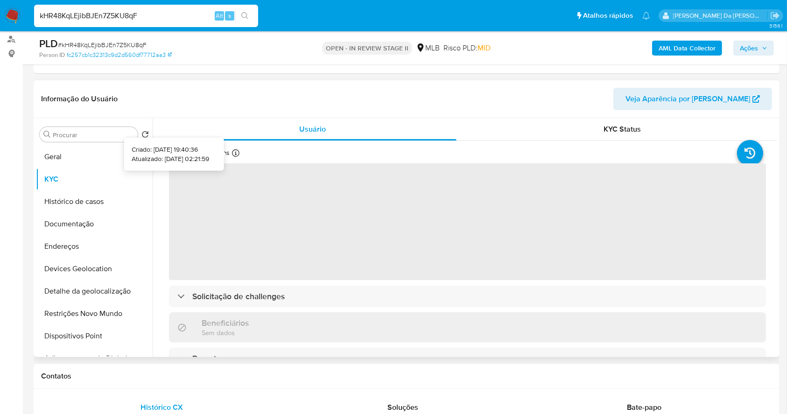
click at [232, 157] on div at bounding box center [235, 154] width 7 height 10
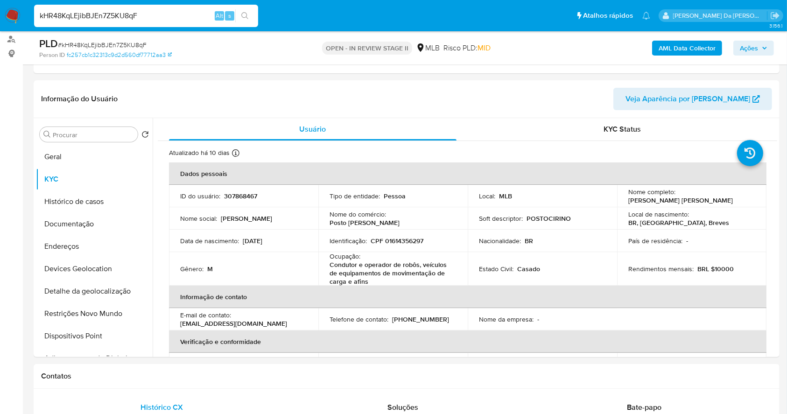
click at [214, 12] on input "kHR48KqLEjibBJEn7Z5KU8qF" at bounding box center [146, 16] width 224 height 12
click at [214, 13] on input "kHR48KqLEjibBJEn7Z5KU8qF" at bounding box center [146, 16] width 224 height 12
paste input "9Vrts0rcb9EkGPt5aGQi3Svg"
type input "9Vrts0rcb9EkGPt5aGQi3Svg"
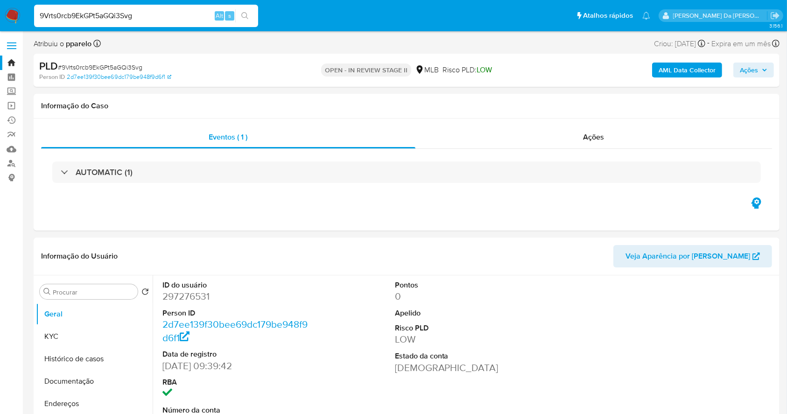
select select "10"
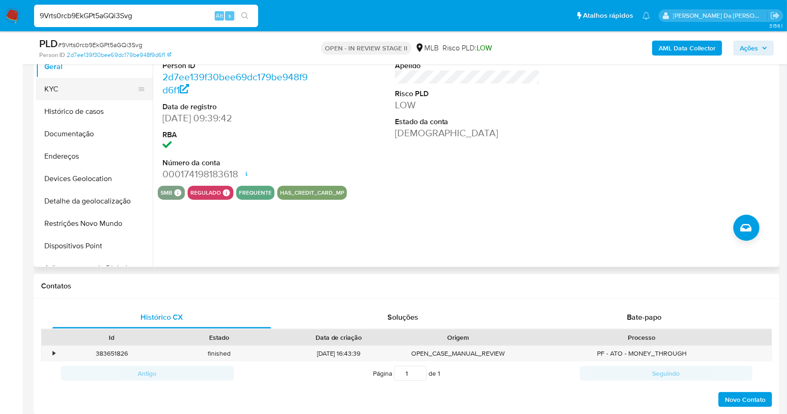
drag, startPoint x: 73, startPoint y: 91, endPoint x: 131, endPoint y: 88, distance: 57.9
click at [75, 91] on button "KYC" at bounding box center [90, 89] width 109 height 22
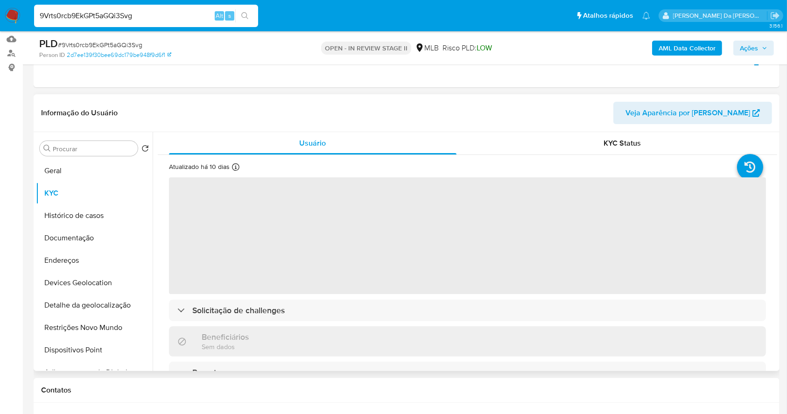
scroll to position [90, 0]
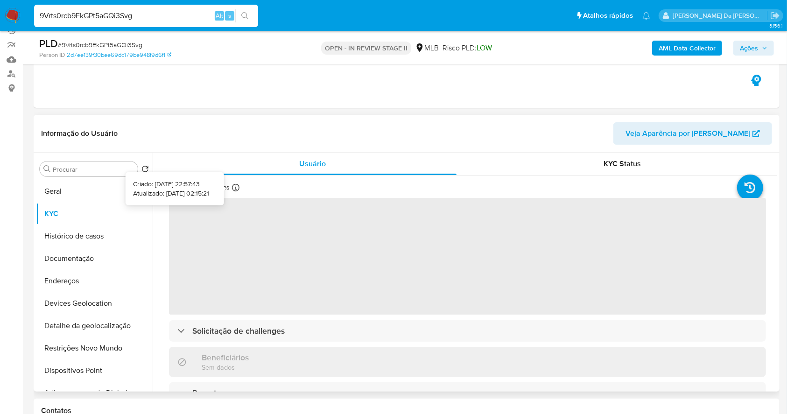
click at [236, 186] on icon at bounding box center [235, 187] width 7 height 7
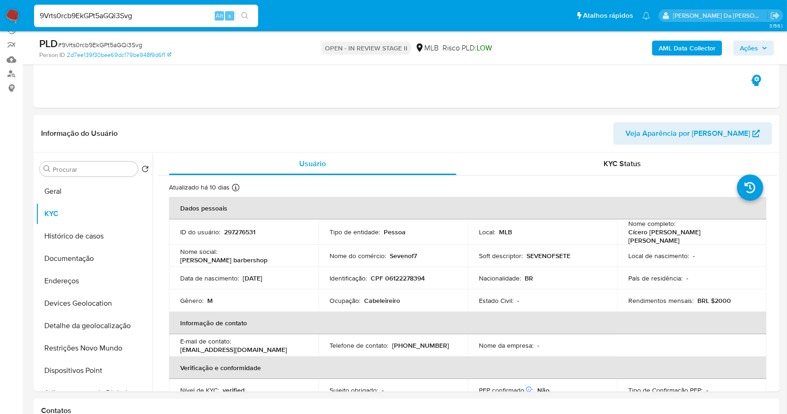
click at [197, 14] on input "9Vrts0rcb9EkGPt5aGQi3Svg" at bounding box center [146, 16] width 224 height 12
paste input "TbLAWf5gcN8CQrPxNSwJh3IZ"
type input "TbLAWf5gcN8CQrPxNSwJh3IZ"
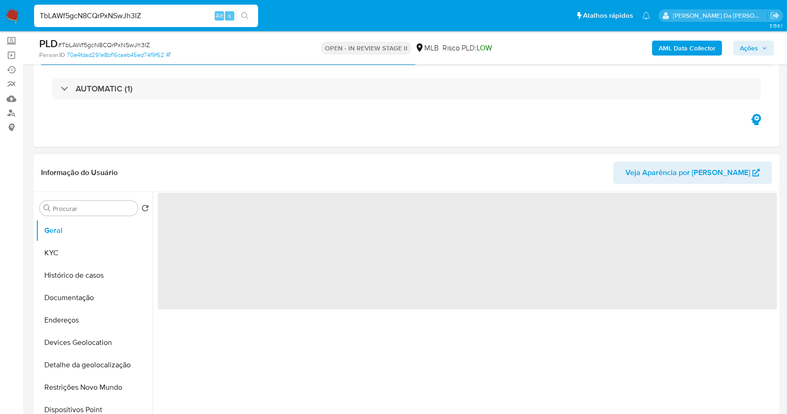
scroll to position [62, 0]
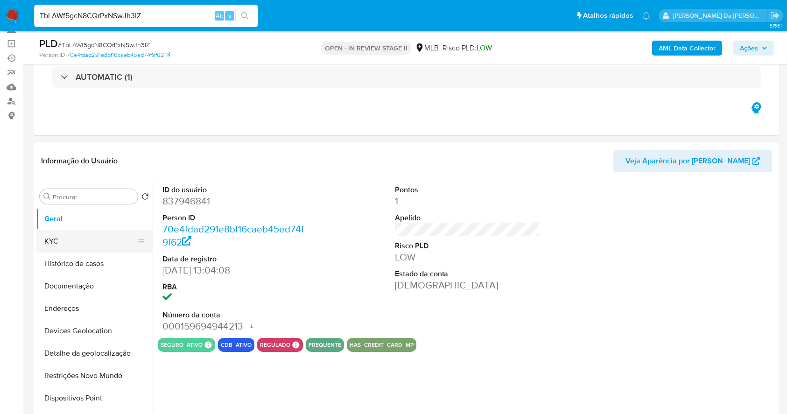
click at [72, 238] on button "KYC" at bounding box center [90, 241] width 109 height 22
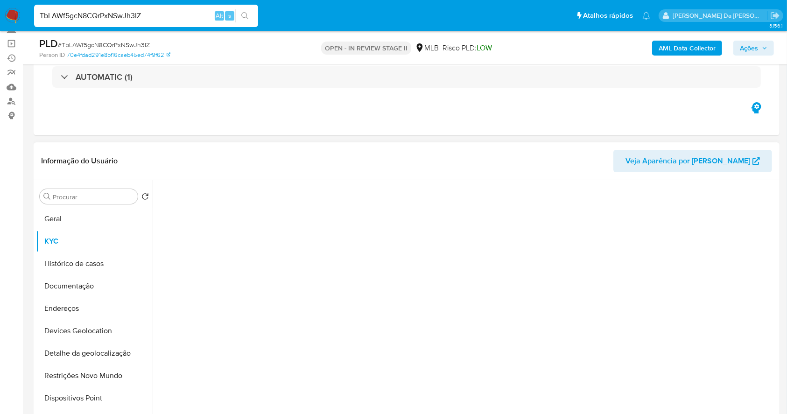
select select "10"
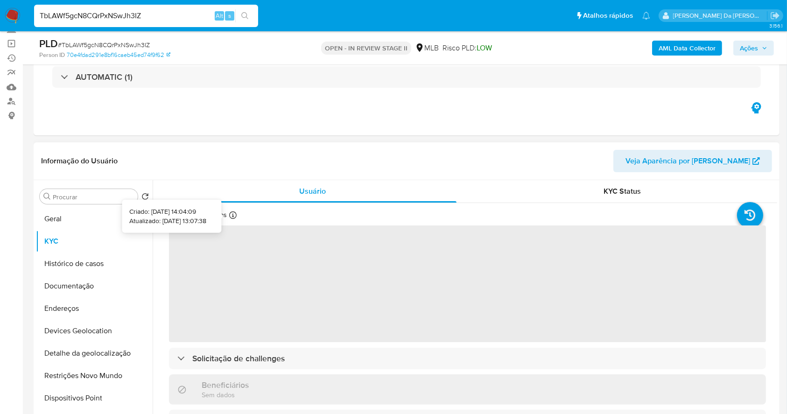
click at [230, 218] on icon at bounding box center [232, 214] width 7 height 7
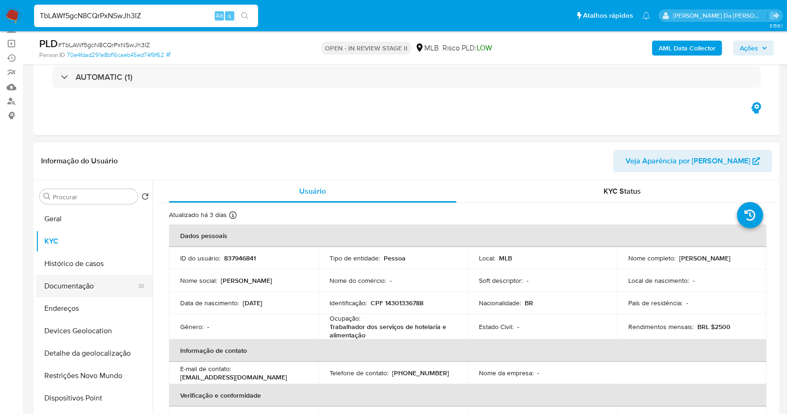
click at [83, 288] on button "Documentação" at bounding box center [90, 286] width 109 height 22
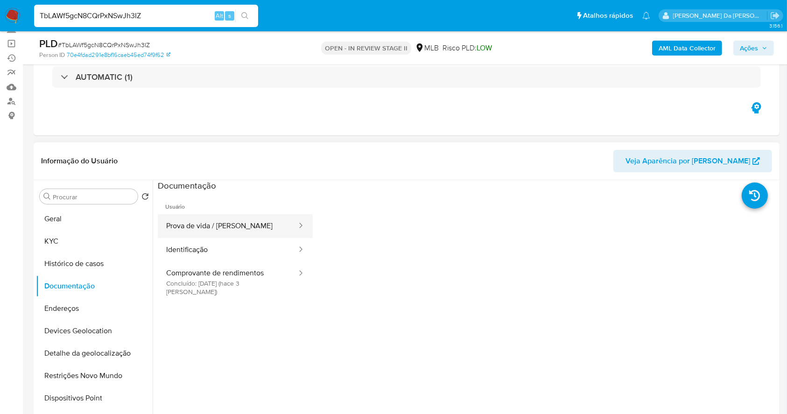
click at [238, 229] on button "Prova de vida / Selfie" at bounding box center [228, 226] width 140 height 24
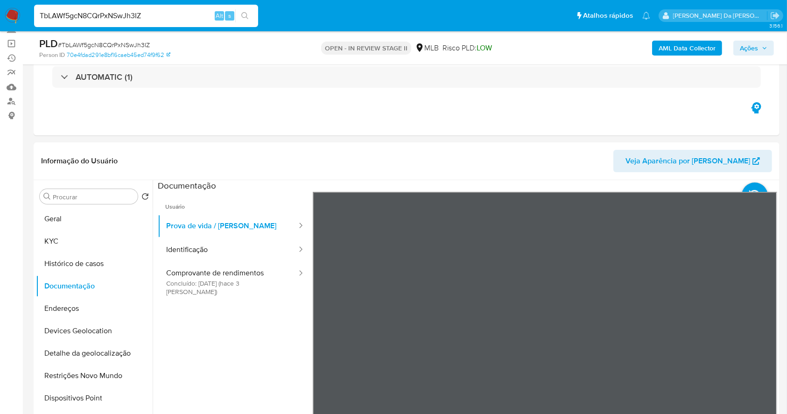
click at [206, 15] on input "TbLAWf5gcN8CQrPxNSwJh3IZ" at bounding box center [146, 16] width 224 height 12
paste input "NADHY0U1pgWMosC5zl4rW4V"
type input "TNADHY0U1pgWMosC5zl4rW4V"
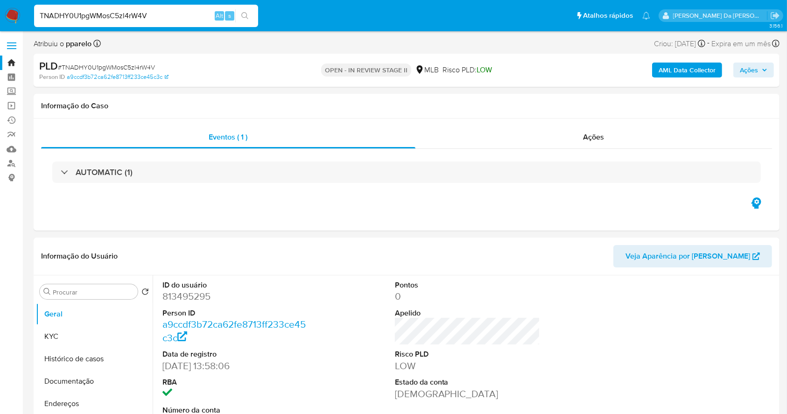
select select "10"
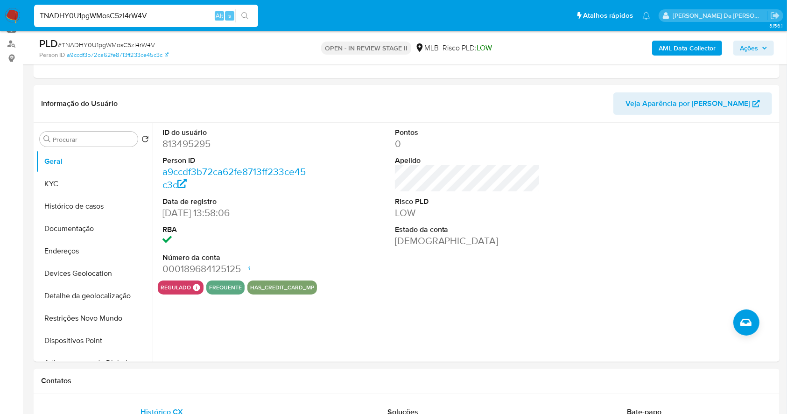
scroll to position [124, 0]
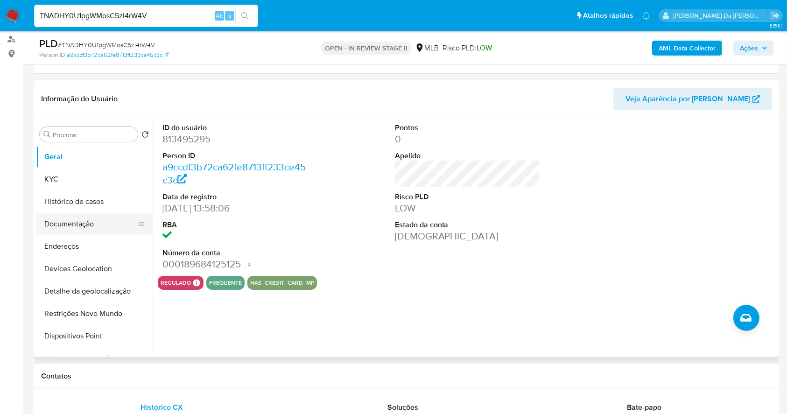
drag, startPoint x: 93, startPoint y: 221, endPoint x: 128, endPoint y: 221, distance: 35.0
click at [93, 221] on button "Documentação" at bounding box center [90, 224] width 109 height 22
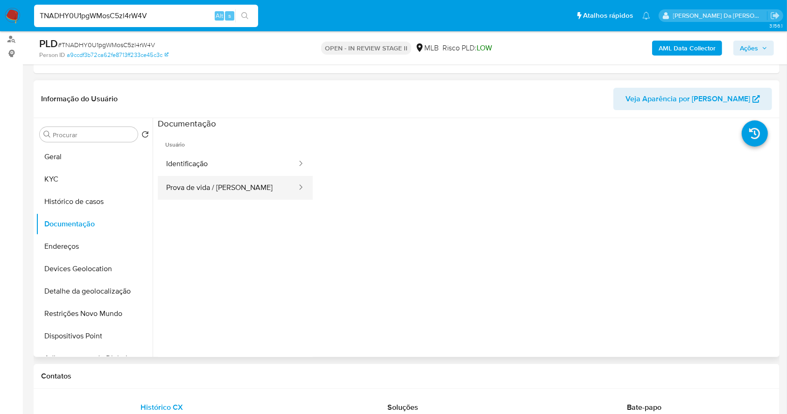
click at [219, 187] on button "Prova de vida / Selfie" at bounding box center [228, 188] width 140 height 24
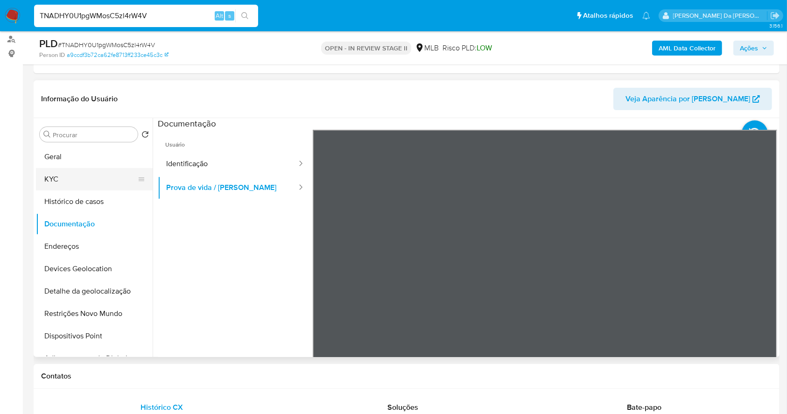
click at [93, 181] on button "KYC" at bounding box center [90, 179] width 109 height 22
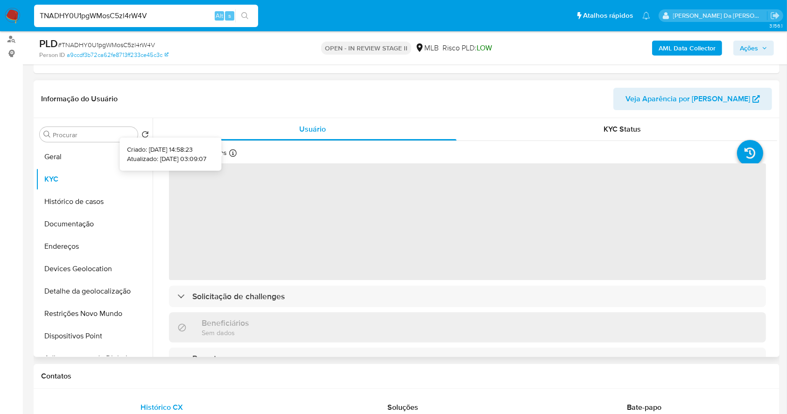
click at [235, 151] on icon at bounding box center [232, 152] width 7 height 7
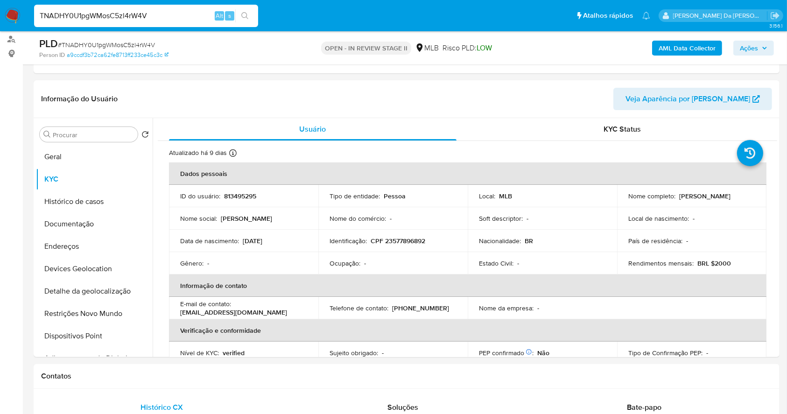
click at [205, 14] on input "TNADHY0U1pgWMosC5zl4rW4V" at bounding box center [146, 16] width 224 height 12
paste input "jMabFx0xdM6NTlXbAWmJd9UG"
type input "jMabFx0xdM6NTlXbAWmJd9UG"
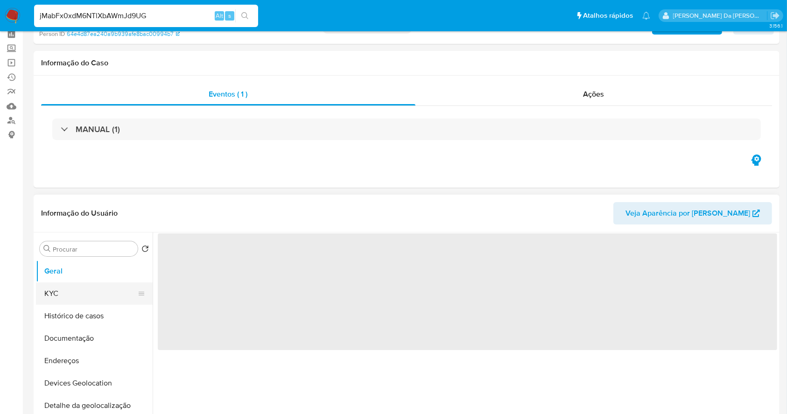
scroll to position [62, 0]
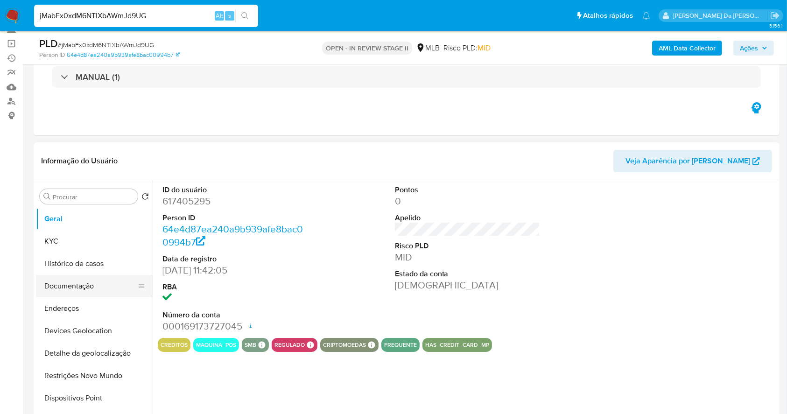
select select "10"
click at [95, 263] on button "Histórico de casos" at bounding box center [90, 263] width 109 height 22
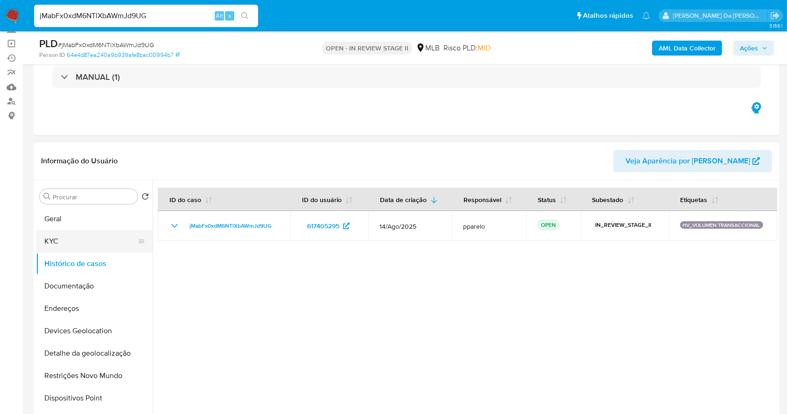
click at [76, 244] on button "KYC" at bounding box center [90, 241] width 109 height 22
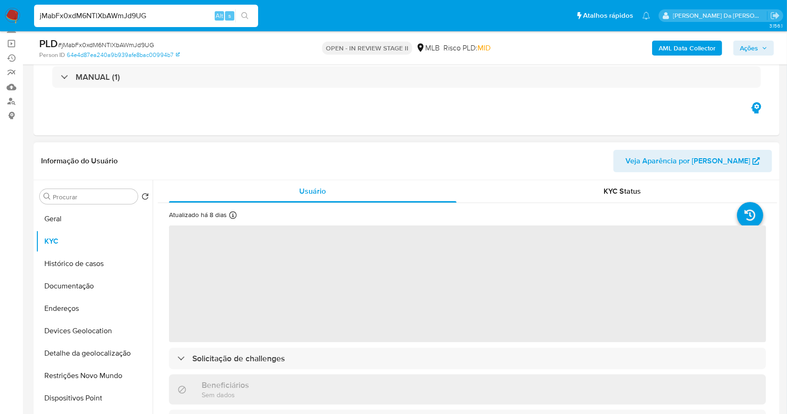
click at [235, 215] on icon at bounding box center [232, 214] width 7 height 7
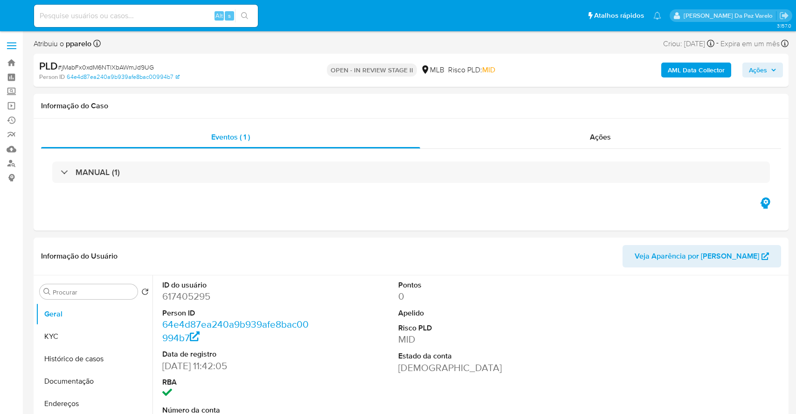
select select "10"
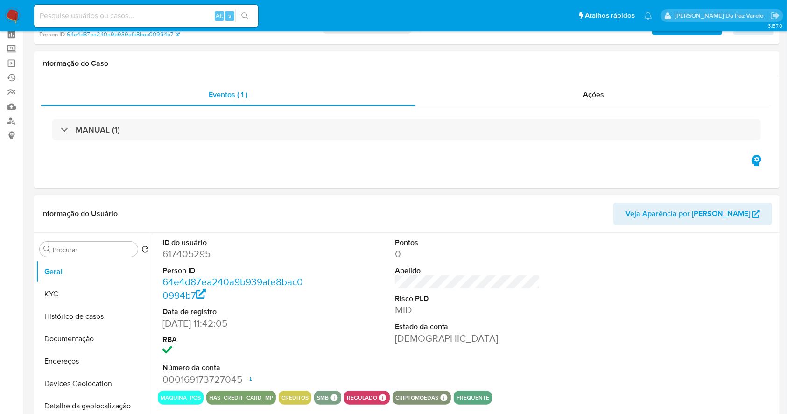
scroll to position [62, 0]
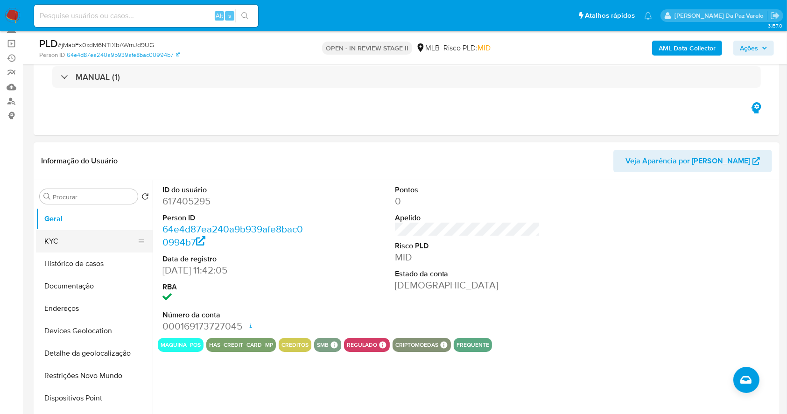
click at [86, 235] on button "KYC" at bounding box center [90, 241] width 109 height 22
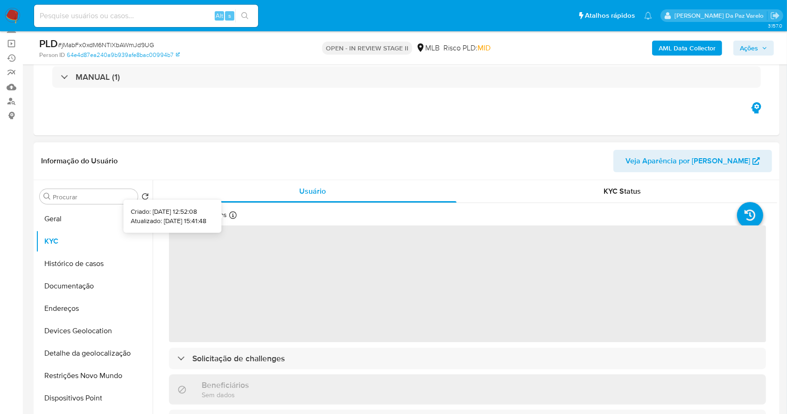
click at [230, 217] on icon at bounding box center [232, 214] width 7 height 7
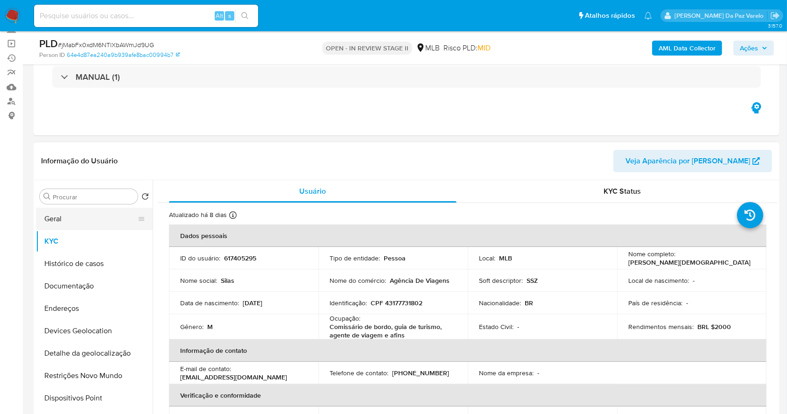
click at [87, 216] on button "Geral" at bounding box center [90, 219] width 109 height 22
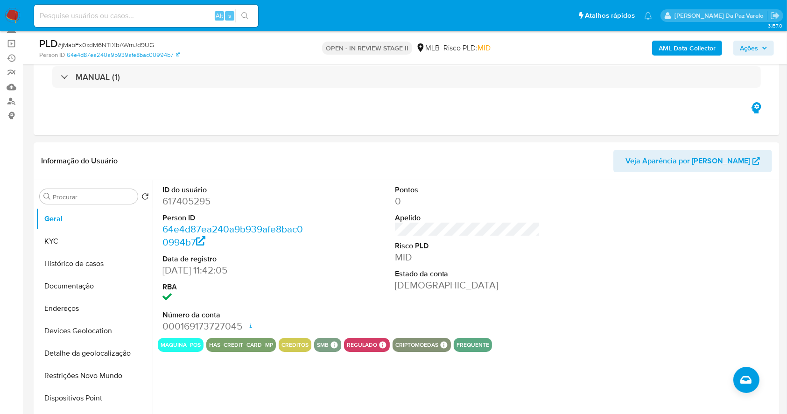
click at [191, 16] on input at bounding box center [146, 16] width 224 height 12
paste input "GHIIUSezLxuXFV9GyUh0XQ9h"
type input "GHIIUSezLxuXFV9GyUh0XQ9h"
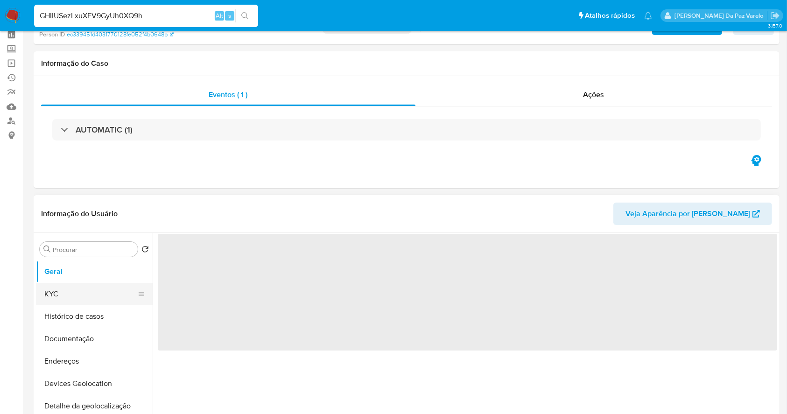
scroll to position [62, 0]
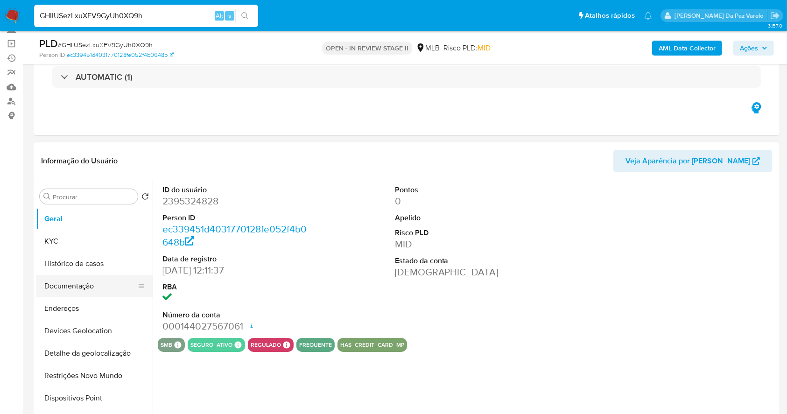
click at [85, 289] on button "Documentação" at bounding box center [90, 286] width 109 height 22
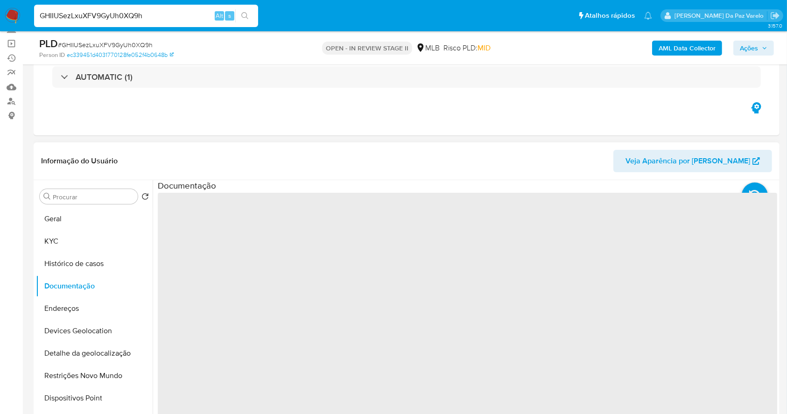
select select "10"
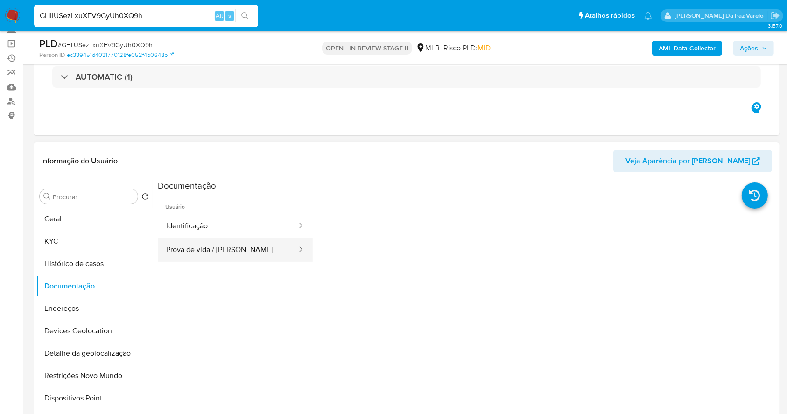
click at [209, 245] on button "Prova de vida / Selfie" at bounding box center [228, 250] width 140 height 24
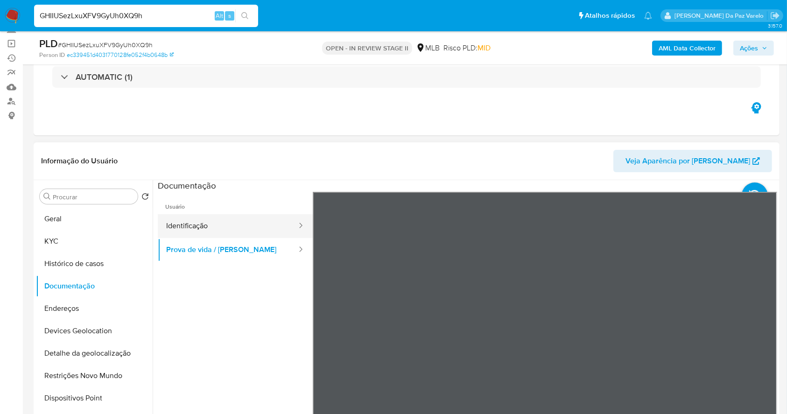
click at [198, 221] on button "Identificação" at bounding box center [228, 226] width 140 height 24
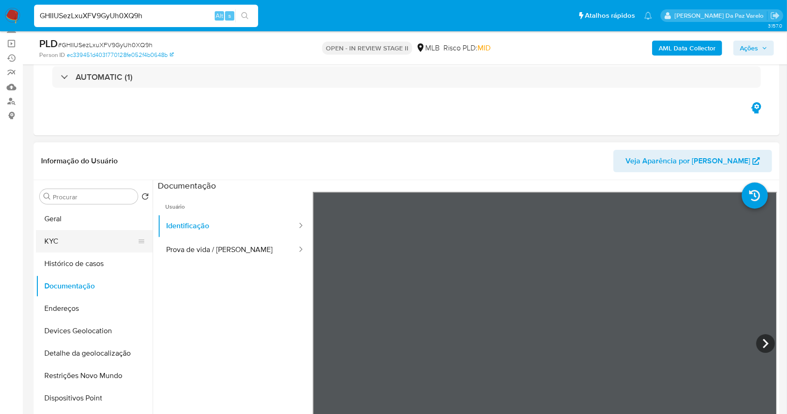
click at [93, 241] on button "KYC" at bounding box center [90, 241] width 109 height 22
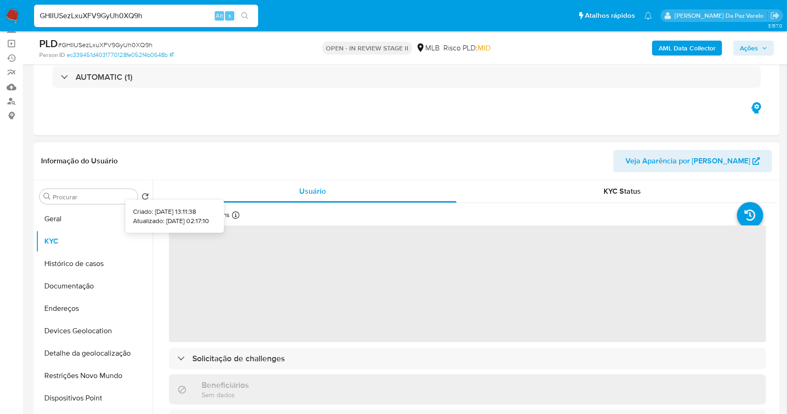
click at [232, 211] on icon at bounding box center [235, 214] width 7 height 7
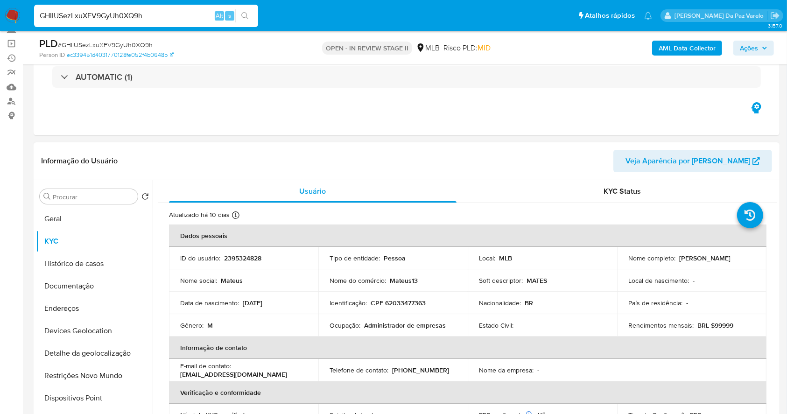
click at [236, 216] on icon at bounding box center [235, 214] width 7 height 7
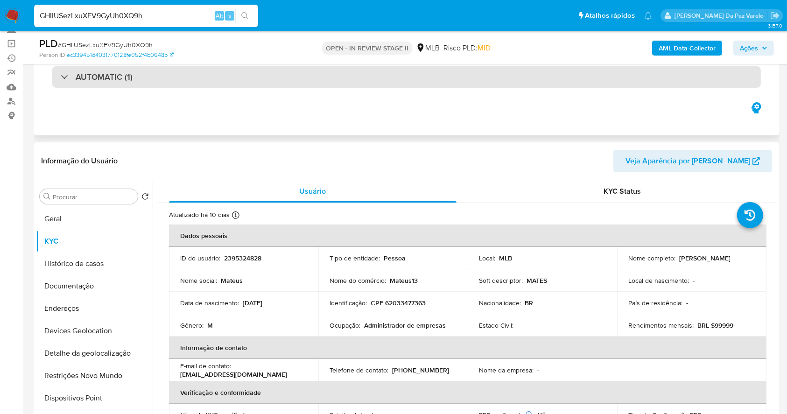
scroll to position [0, 0]
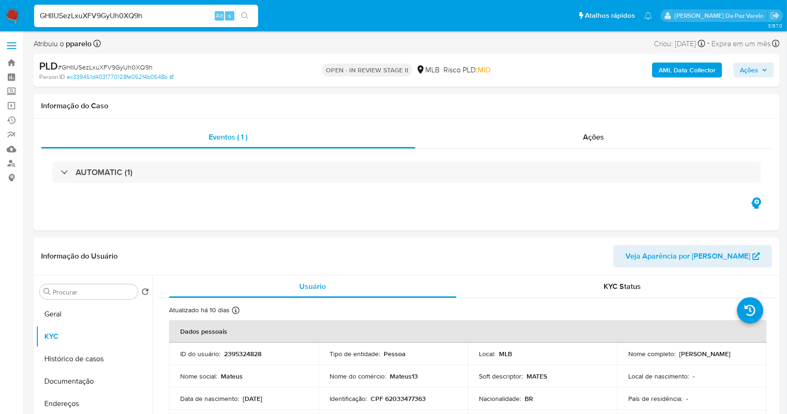
click at [190, 22] on div "GHIIUSezLxuXFV9GyUh0XQ9h Alt s" at bounding box center [146, 16] width 224 height 22
click at [191, 18] on input "GHIIUSezLxuXFV9GyUh0XQ9h" at bounding box center [146, 16] width 224 height 12
paste input "o1WTUmXpKEZnsnmqQIUffc2N"
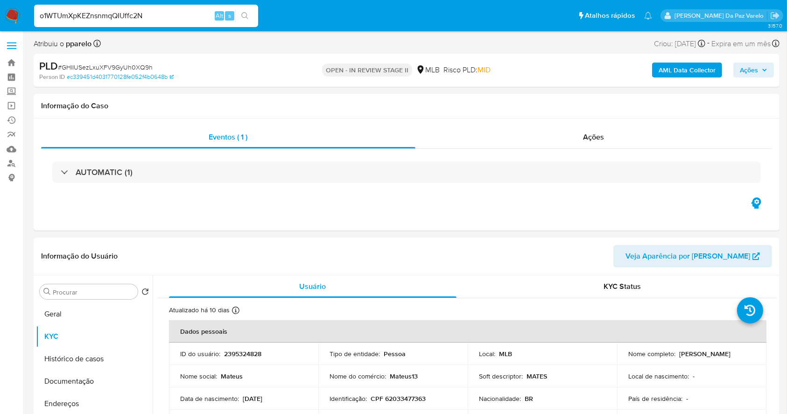
type input "o1WTUmXpKEZnsnmqQIUffc2N"
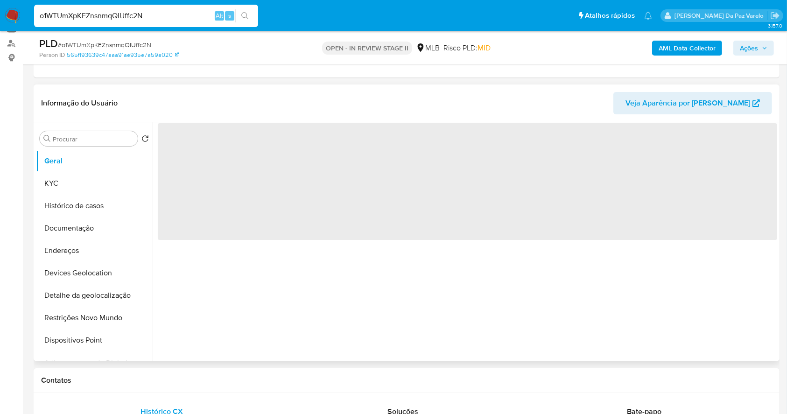
scroll to position [124, 0]
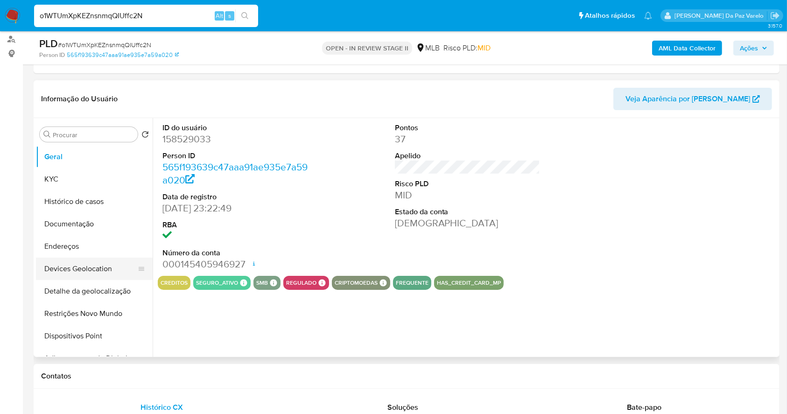
select select "10"
click at [98, 221] on button "Documentação" at bounding box center [90, 224] width 109 height 22
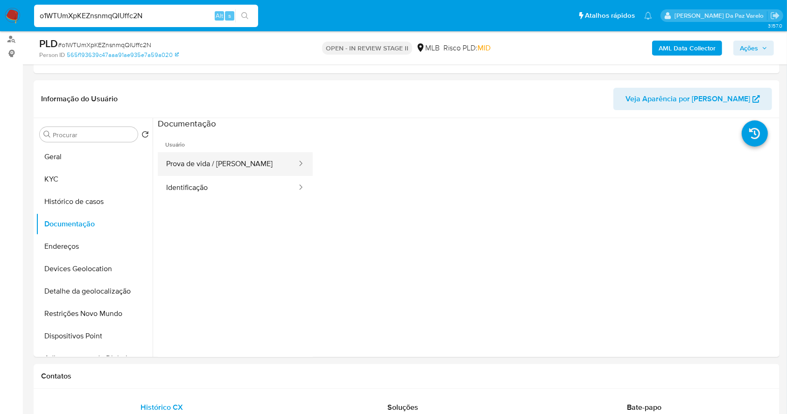
drag, startPoint x: 212, startPoint y: 170, endPoint x: 220, endPoint y: 174, distance: 9.4
click at [213, 170] on button "Prova de vida / Selfie" at bounding box center [228, 164] width 140 height 24
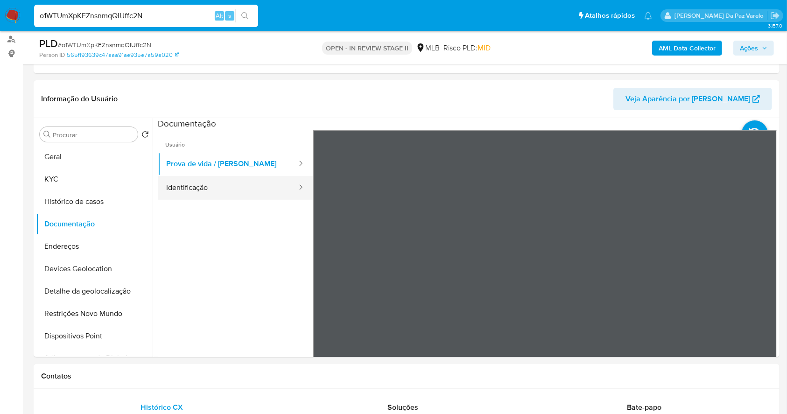
click at [227, 186] on button "Identificação" at bounding box center [228, 188] width 140 height 24
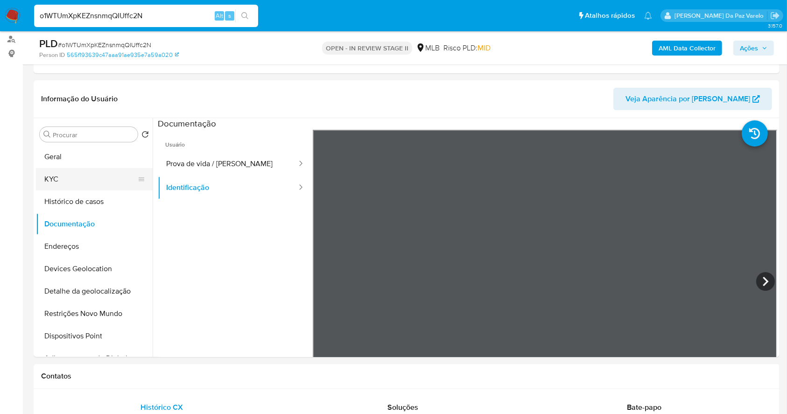
click at [110, 181] on button "KYC" at bounding box center [90, 179] width 109 height 22
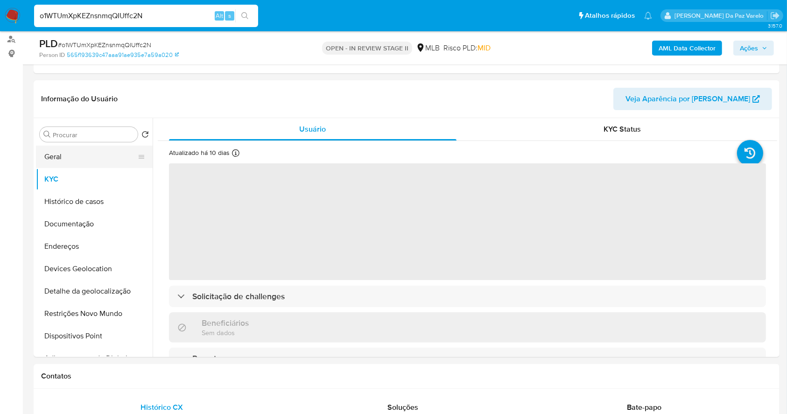
click at [93, 148] on button "Geral" at bounding box center [90, 157] width 109 height 22
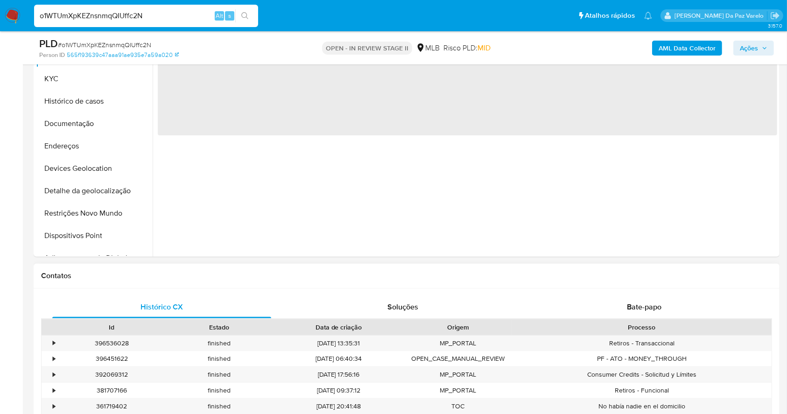
scroll to position [249, 0]
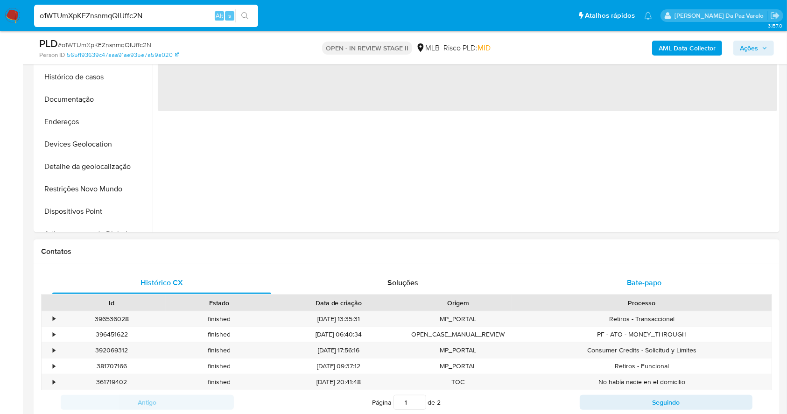
click at [642, 278] on span "Bate-papo" at bounding box center [644, 282] width 35 height 11
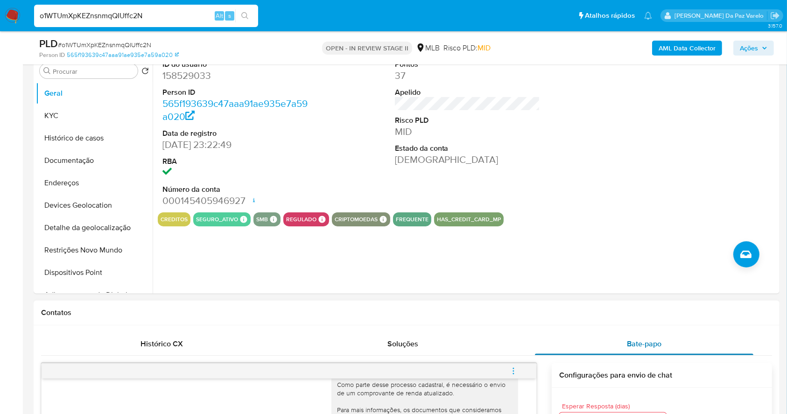
scroll to position [187, 0]
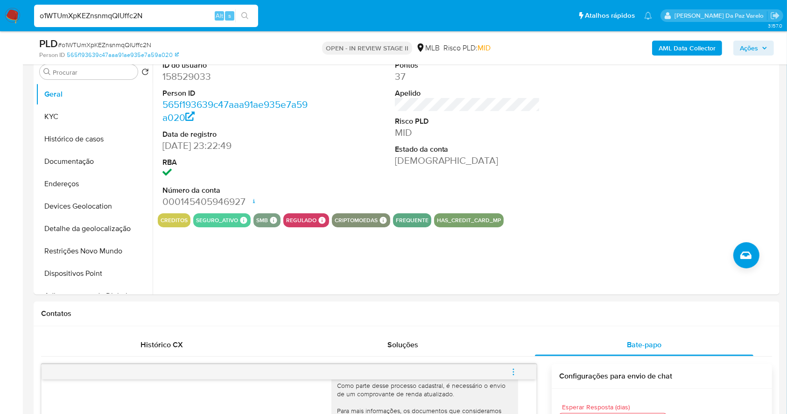
click at [206, 15] on input "o1WTUmXpKEZnsnmqQIUffc2N" at bounding box center [146, 16] width 224 height 12
paste input "MgBtDhH84847wlyemwT5gFpr"
type input "MgBtDhH84847wlyemwT5gFpr"
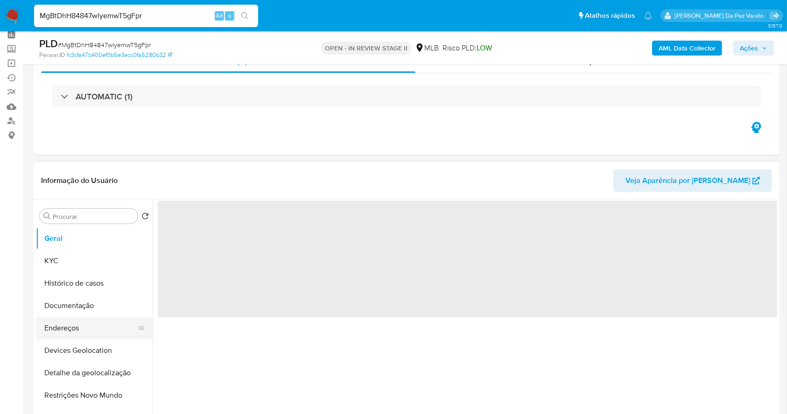
scroll to position [62, 0]
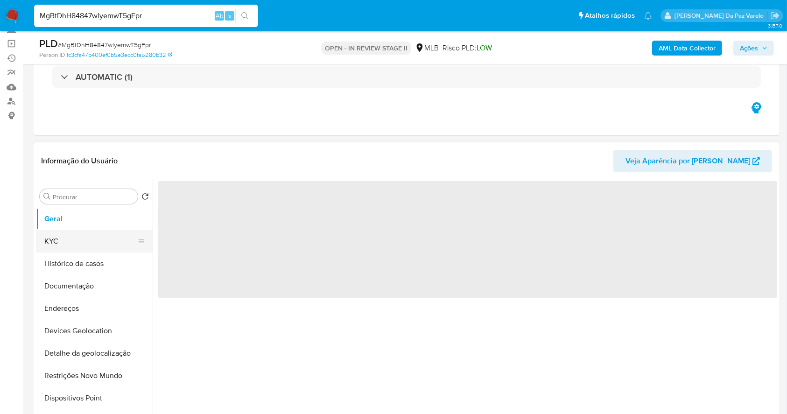
click at [86, 230] on button "KYC" at bounding box center [90, 241] width 109 height 22
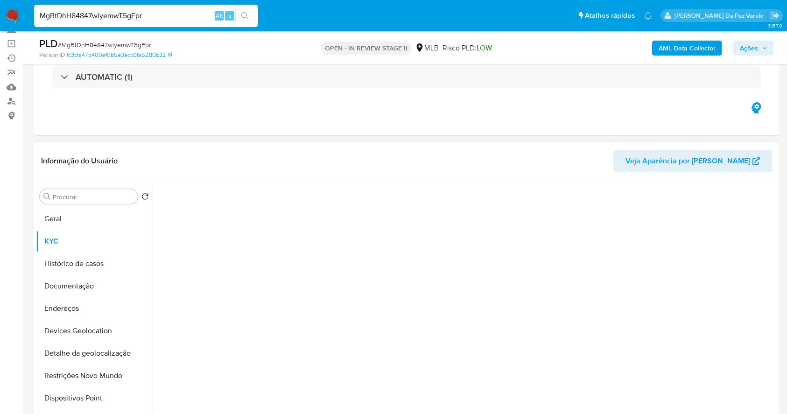
select select "10"
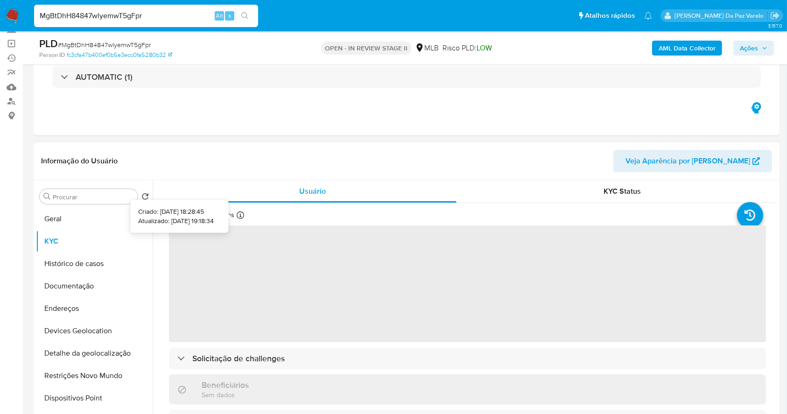
click at [237, 214] on icon at bounding box center [240, 214] width 7 height 7
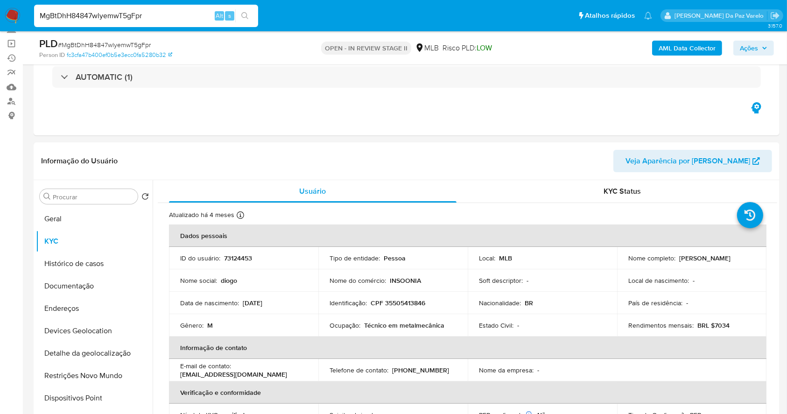
click at [174, 7] on div "MgBtDhH84847wlyemwT5gFpr Alt s" at bounding box center [146, 16] width 224 height 22
click at [171, 13] on input "MgBtDhH84847wlyemwT5gFpr" at bounding box center [146, 16] width 224 height 12
paste input "7bXjKkiChvaM6l1SYYsA2PnY"
type input "7bXjKkiChvaM6l1SYYsA2PnY"
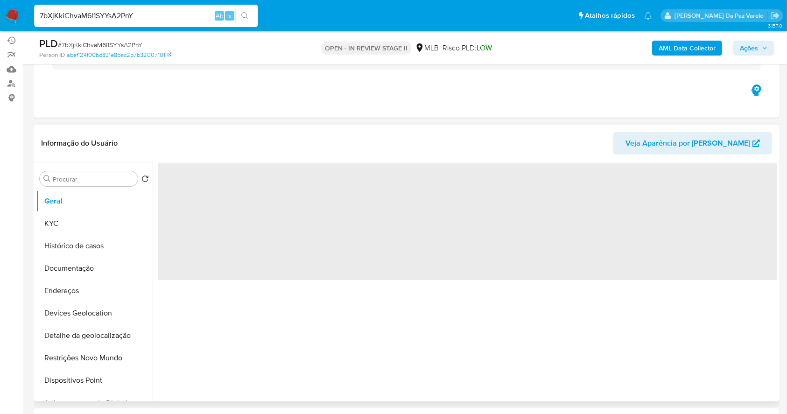
scroll to position [124, 0]
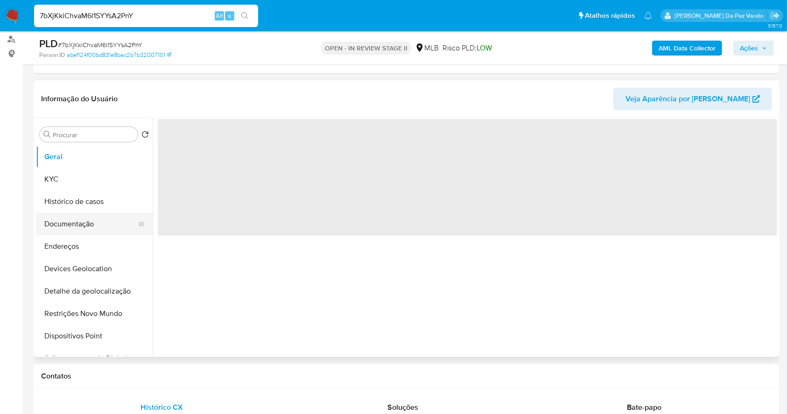
click at [91, 226] on button "Documentação" at bounding box center [90, 224] width 109 height 22
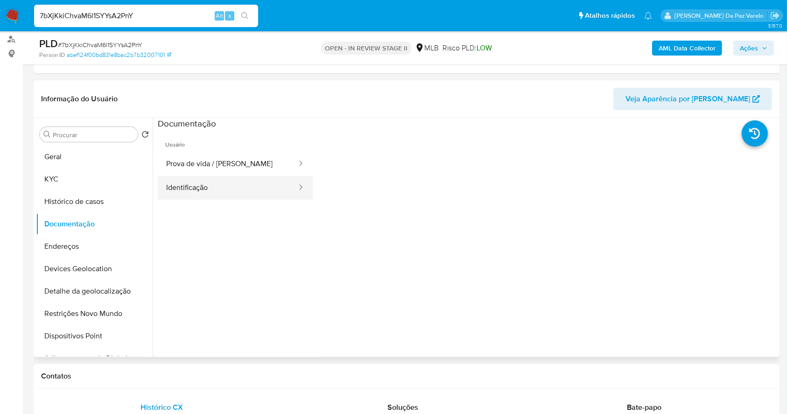
select select "10"
click at [243, 159] on button "Prova de vida / Selfie" at bounding box center [228, 164] width 140 height 24
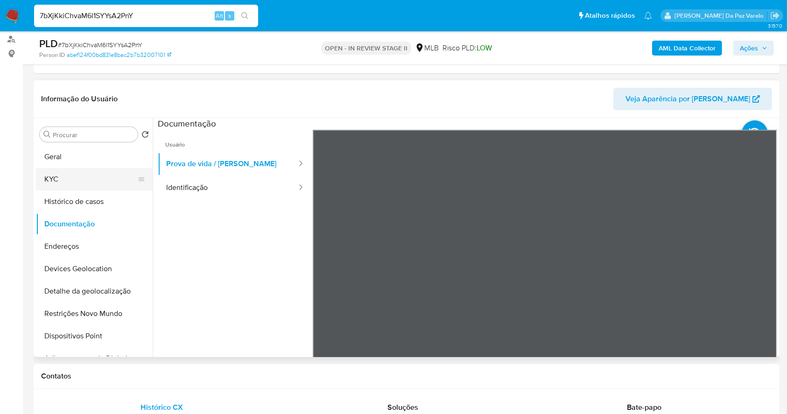
click at [86, 181] on button "KYC" at bounding box center [90, 179] width 109 height 22
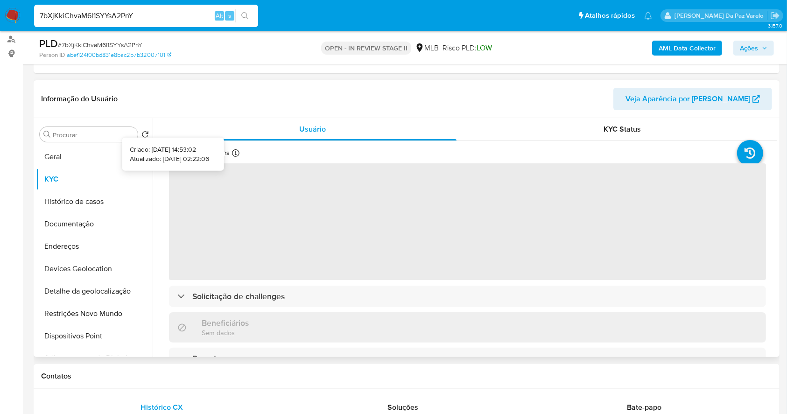
click at [236, 152] on icon at bounding box center [235, 152] width 7 height 7
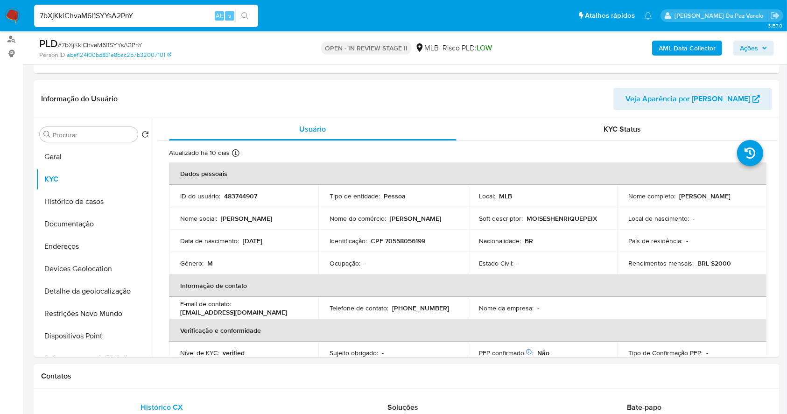
click at [194, 12] on input "7bXjKkiChvaM6l1SYYsA2PnY" at bounding box center [146, 16] width 224 height 12
paste input "Ti4xj2U0gc8PT6lgzKfamC9X"
type input "Ti4xj2U0gc8PT6lgzKfamC9X"
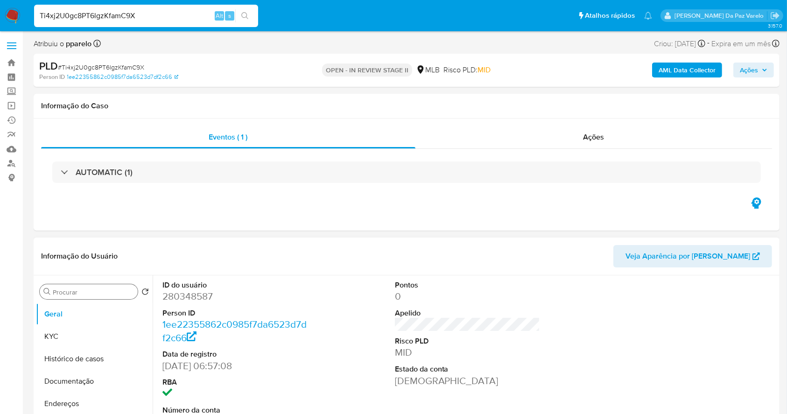
select select "10"
click at [75, 297] on div "Procurar" at bounding box center [89, 291] width 98 height 15
click at [79, 292] on input "Procurar" at bounding box center [93, 292] width 81 height 8
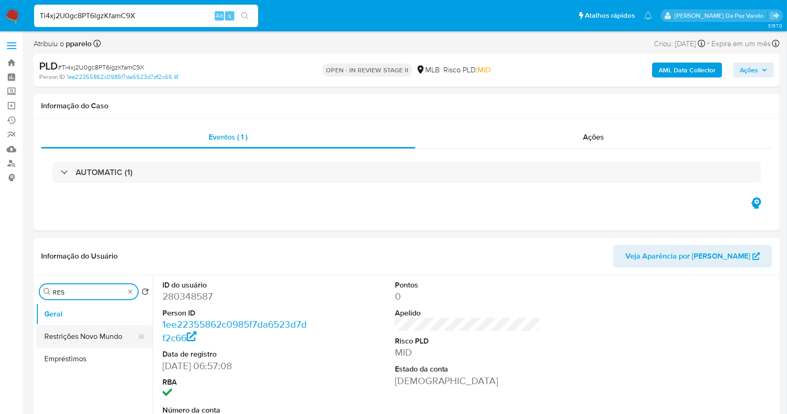
type input "RES"
click at [94, 334] on button "Restrições Novo Mundo" at bounding box center [90, 336] width 109 height 22
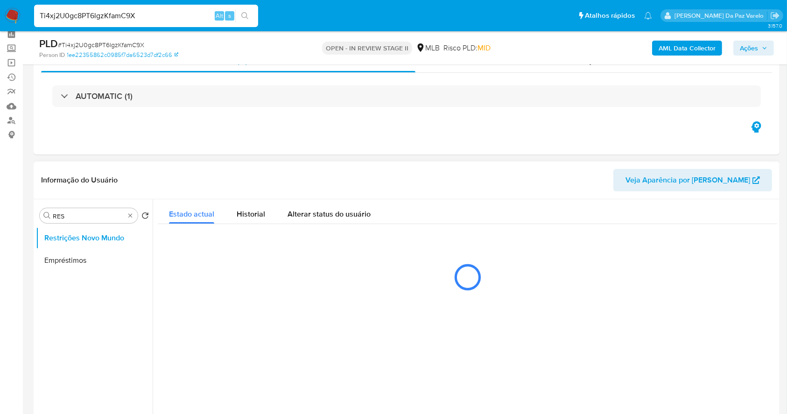
scroll to position [62, 0]
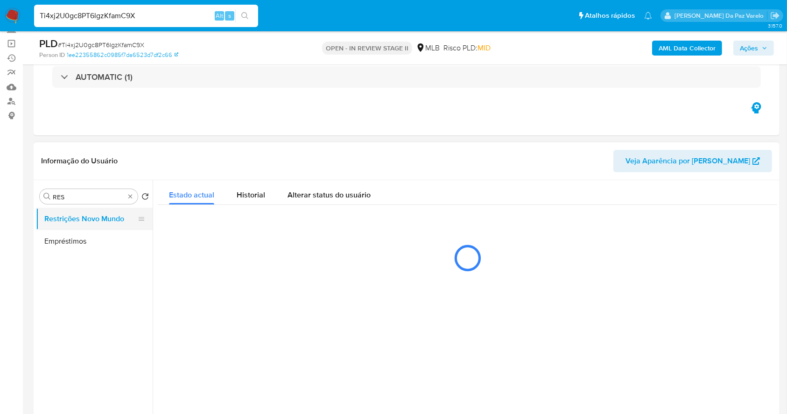
click at [114, 217] on button "Restrições Novo Mundo" at bounding box center [90, 219] width 109 height 22
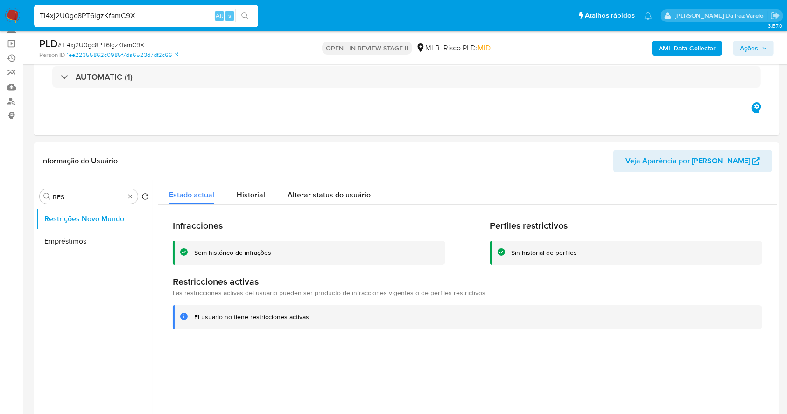
click at [205, 14] on input "Ti4xj2U0gc8PT6lgzKfamC9X" at bounding box center [146, 16] width 224 height 12
paste input "eY2D6zMytmx95bGMezmjwjwd"
click at [196, 15] on input "eY2D6zMytmx95bGMezmjwjwd" at bounding box center [146, 16] width 224 height 12
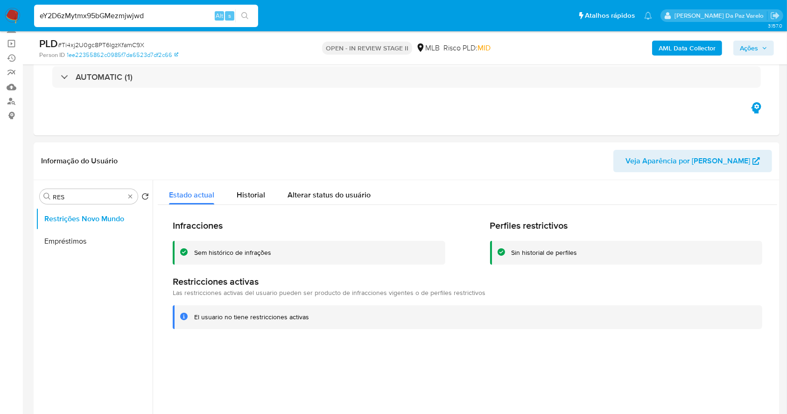
paste input "wSf6P0vypptANU5ZNPaJUvYX"
type input "wSf6P0vypptANU5ZNPaJUvYX"
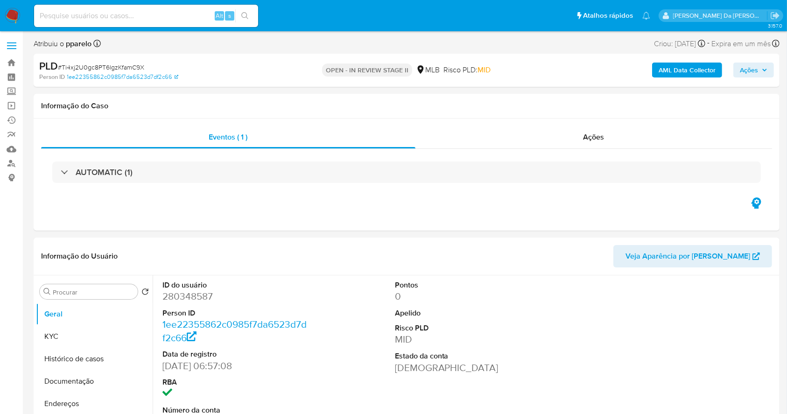
select select "10"
click at [195, 5] on div "Alt s" at bounding box center [146, 16] width 224 height 22
click at [181, 16] on input at bounding box center [146, 16] width 224 height 12
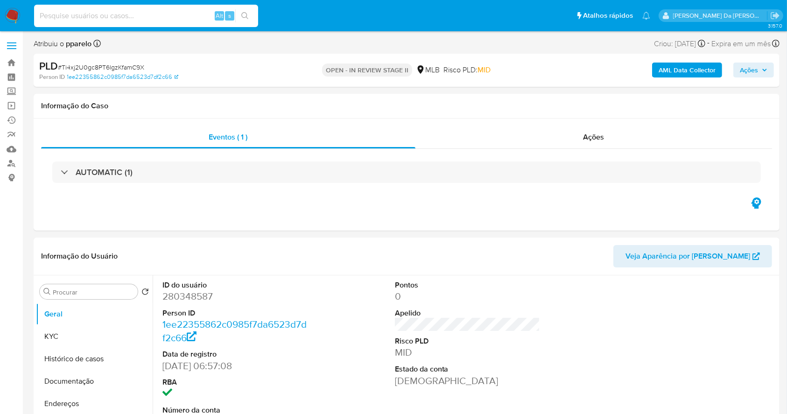
paste input "WdgihfUTERbEE0qbFjpwrCY5"
type input "WdgihfUTERbEE0qbFjpwrCY5"
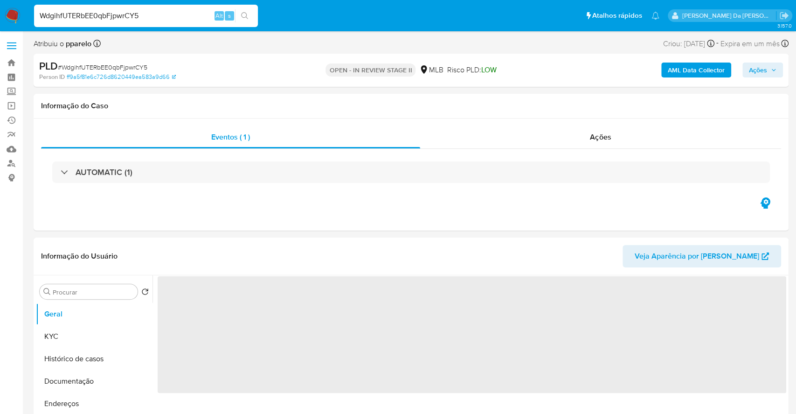
select select "10"
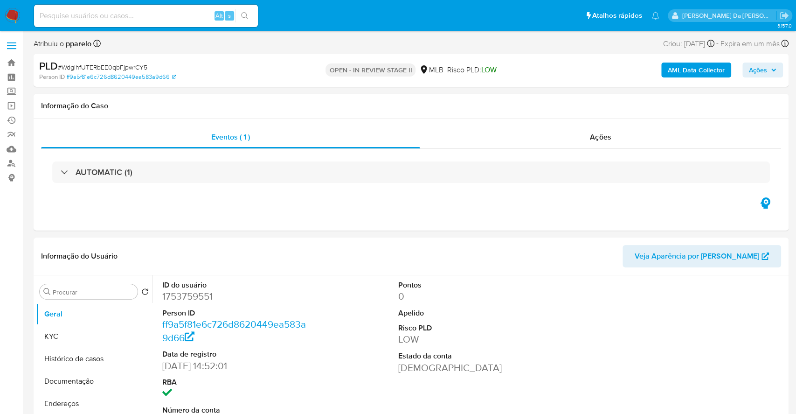
select select "10"
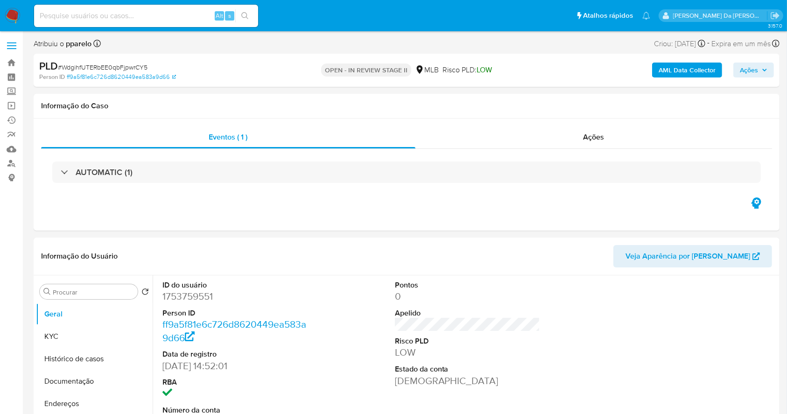
click at [164, 10] on input at bounding box center [146, 16] width 224 height 12
paste input "k9xxsA6fBK6pG7Yd4tBjrJNb"
type input "k9xxsA6fBK6pG7Yd4tBjrJNb"
select select "10"
click at [15, 15] on img at bounding box center [13, 16] width 16 height 16
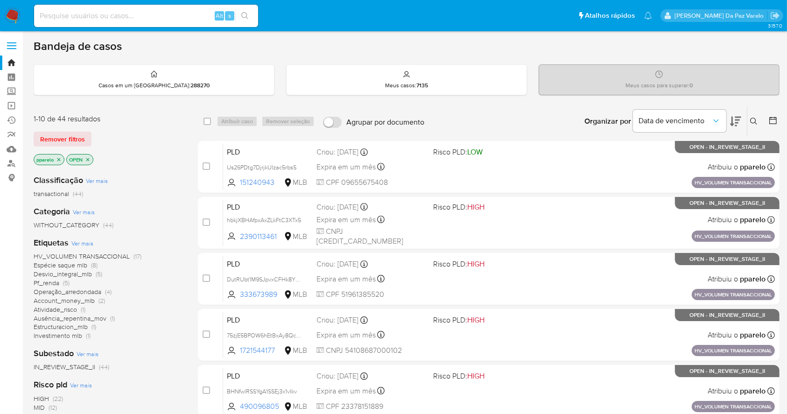
click at [753, 120] on icon at bounding box center [753, 121] width 7 height 7
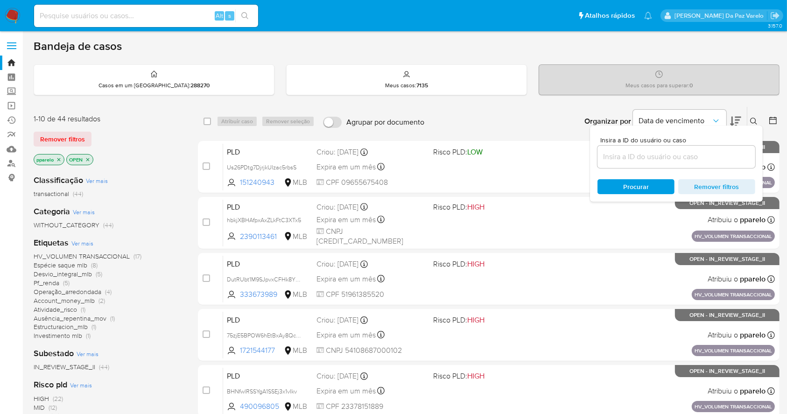
click at [685, 153] on input at bounding box center [676, 157] width 158 height 12
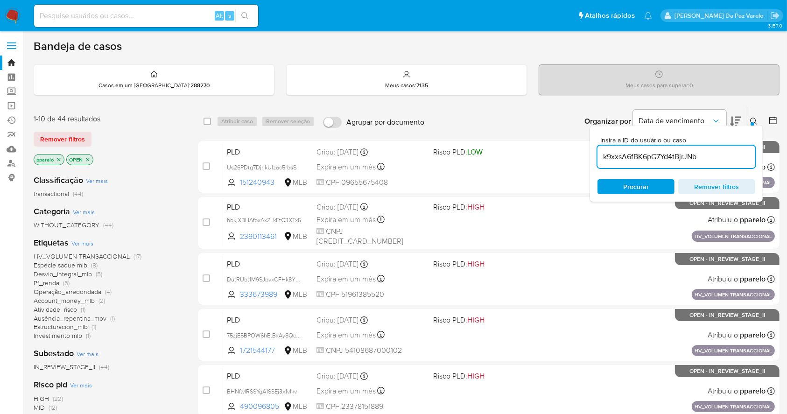
type input "k9xxsA6fBK6pG7Yd4tBjrJNb"
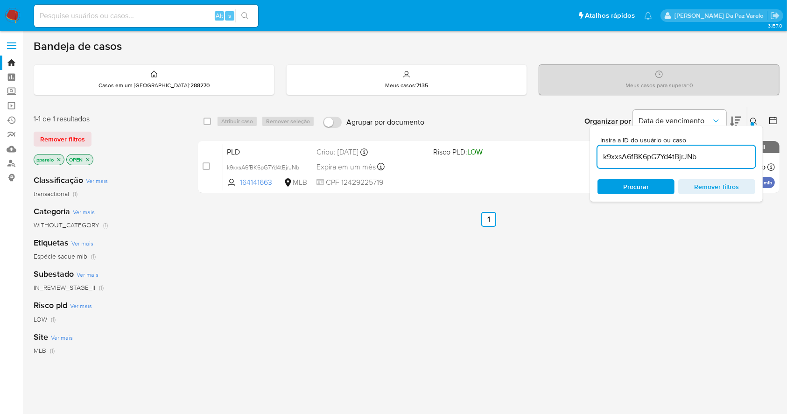
click at [56, 148] on div "1-1 de 1 resultados Remover filtros pparelo OPEN" at bounding box center [108, 140] width 149 height 53
click at [55, 159] on p "pparelo" at bounding box center [49, 159] width 30 height 10
click at [56, 158] on icon "close-filter" at bounding box center [59, 160] width 6 height 6
click at [59, 159] on p "OPEN" at bounding box center [47, 159] width 26 height 10
click at [55, 159] on icon "close-filter" at bounding box center [55, 159] width 3 height 3
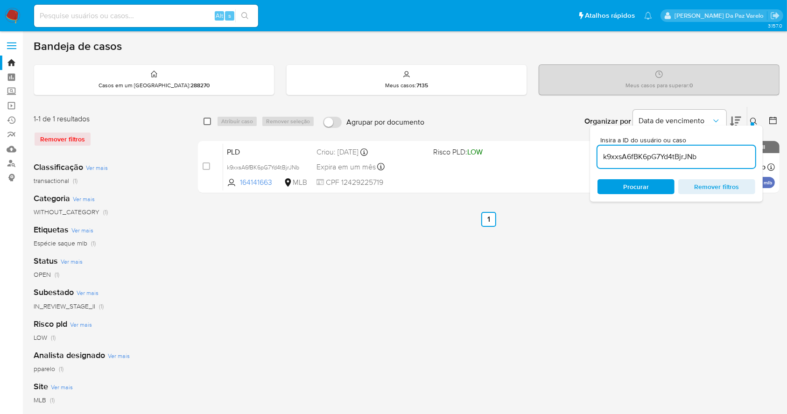
click at [208, 120] on input "checkbox" at bounding box center [206, 121] width 7 height 7
checkbox input "true"
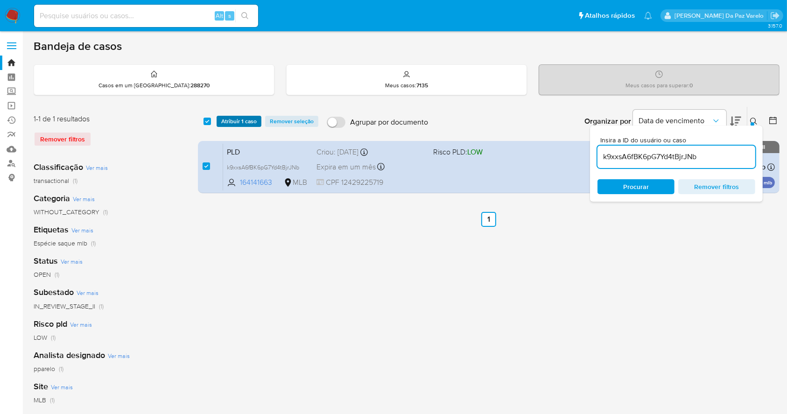
click at [228, 120] on span "Atribuir 1 caso" at bounding box center [238, 121] width 35 height 9
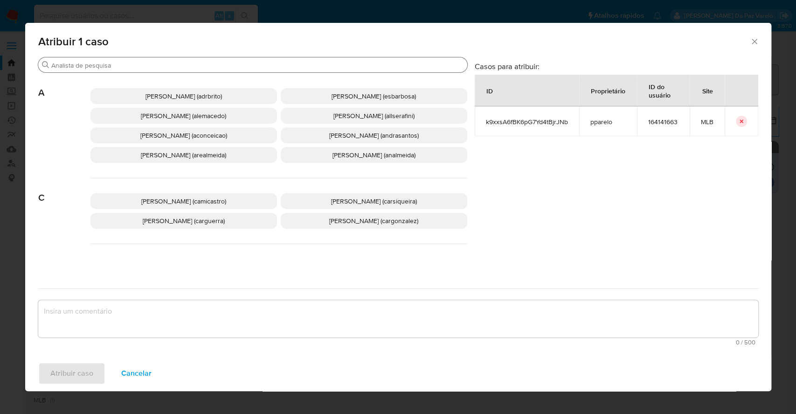
click at [267, 68] on input "Procurar" at bounding box center [257, 65] width 412 height 8
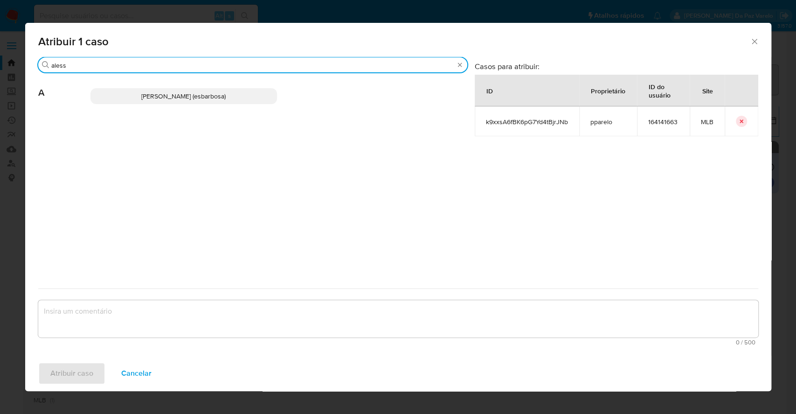
type input "aless"
click at [212, 101] on p "[PERSON_NAME] (esbarbosa)" at bounding box center [184, 96] width 187 height 16
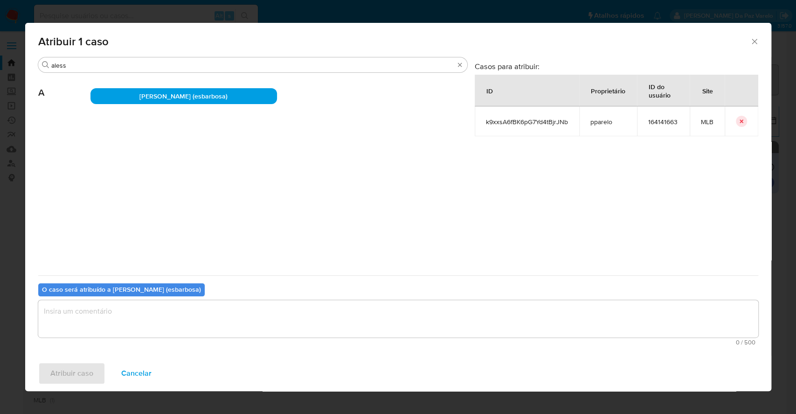
click at [231, 328] on textarea "assign-modal" at bounding box center [398, 318] width 720 height 37
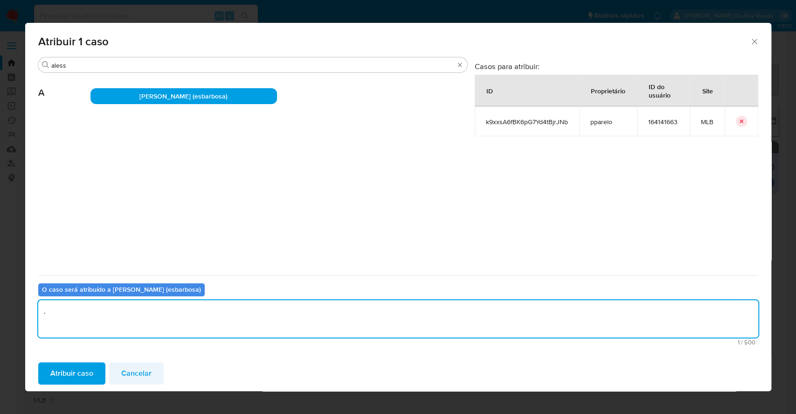
type textarea "."
click at [109, 369] on button "Cancelar" at bounding box center [136, 373] width 55 height 22
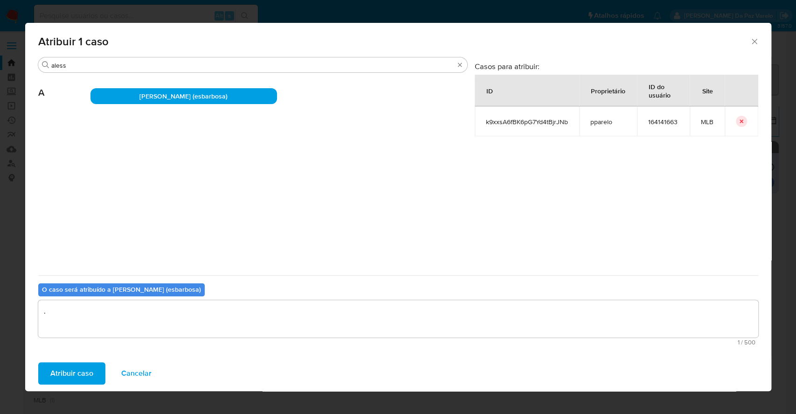
click at [98, 370] on div "pparelo (1)" at bounding box center [108, 368] width 149 height 9
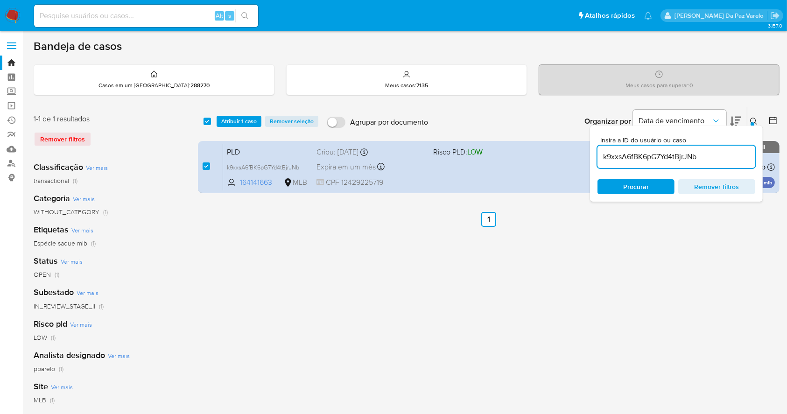
click at [752, 119] on icon at bounding box center [753, 121] width 7 height 7
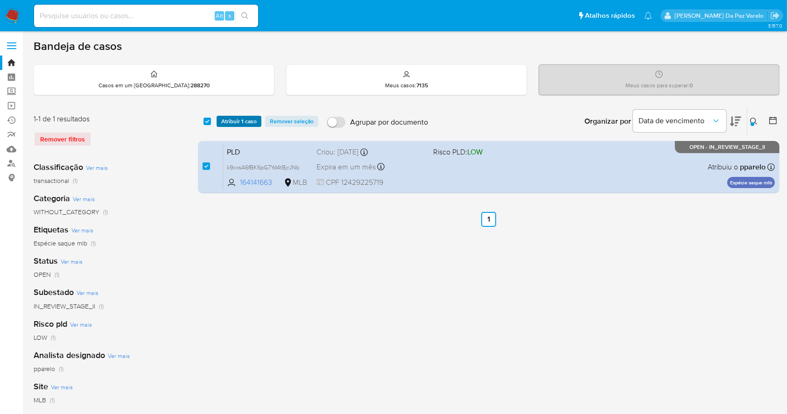
click at [239, 120] on span "Atribuir 1 caso" at bounding box center [238, 121] width 35 height 9
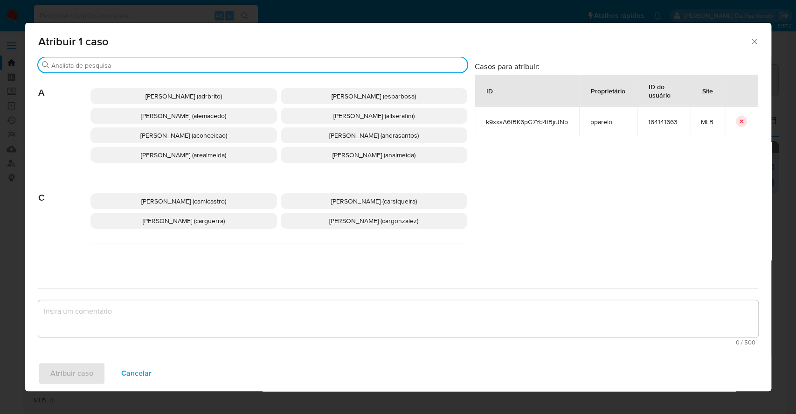
click at [212, 69] on input "Procurar" at bounding box center [257, 65] width 412 height 8
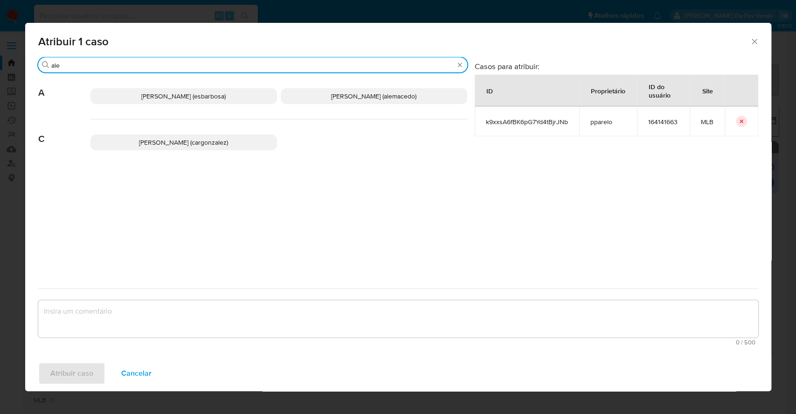
type input "ale"
click at [205, 96] on span "[PERSON_NAME] (esbarbosa)" at bounding box center [183, 95] width 84 height 9
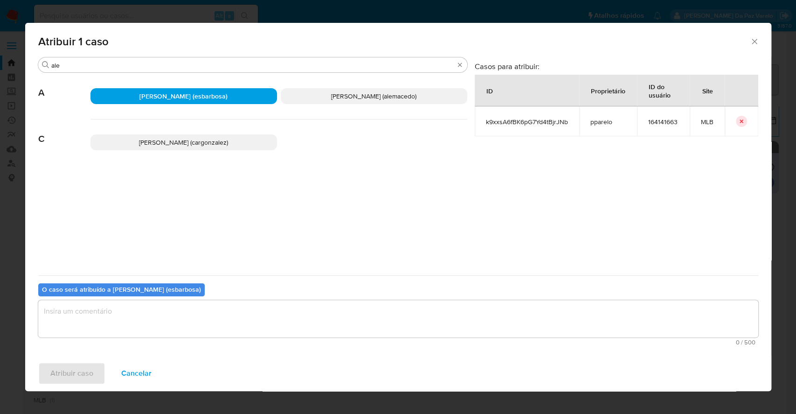
click at [239, 317] on textarea "assign-modal" at bounding box center [398, 318] width 720 height 37
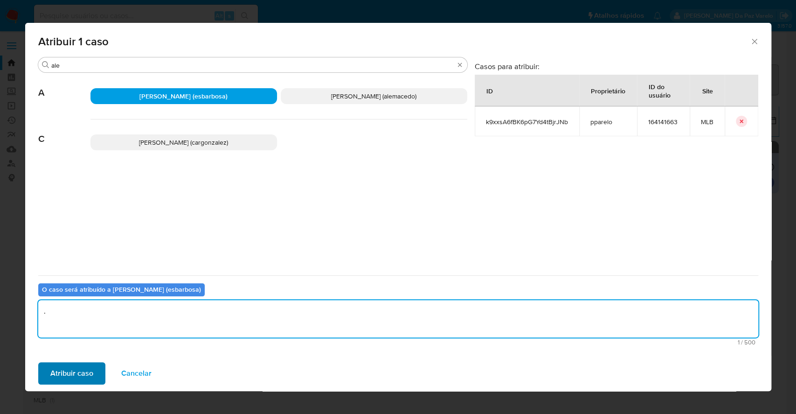
type textarea "."
click at [79, 375] on span "Atribuir caso" at bounding box center [71, 373] width 43 height 21
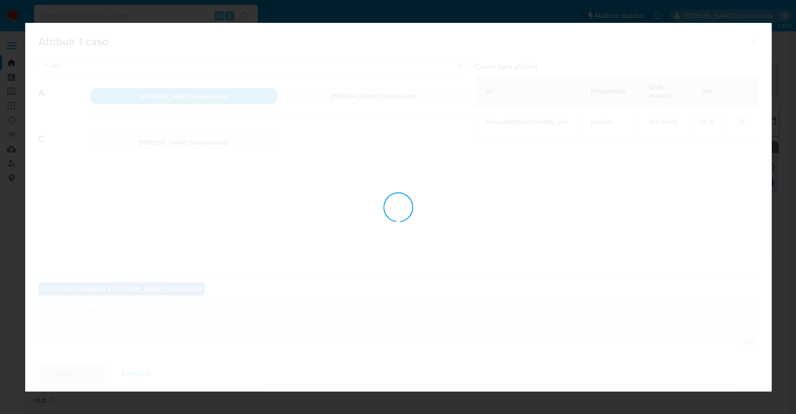
checkbox input "false"
